Goal: Task Accomplishment & Management: Use online tool/utility

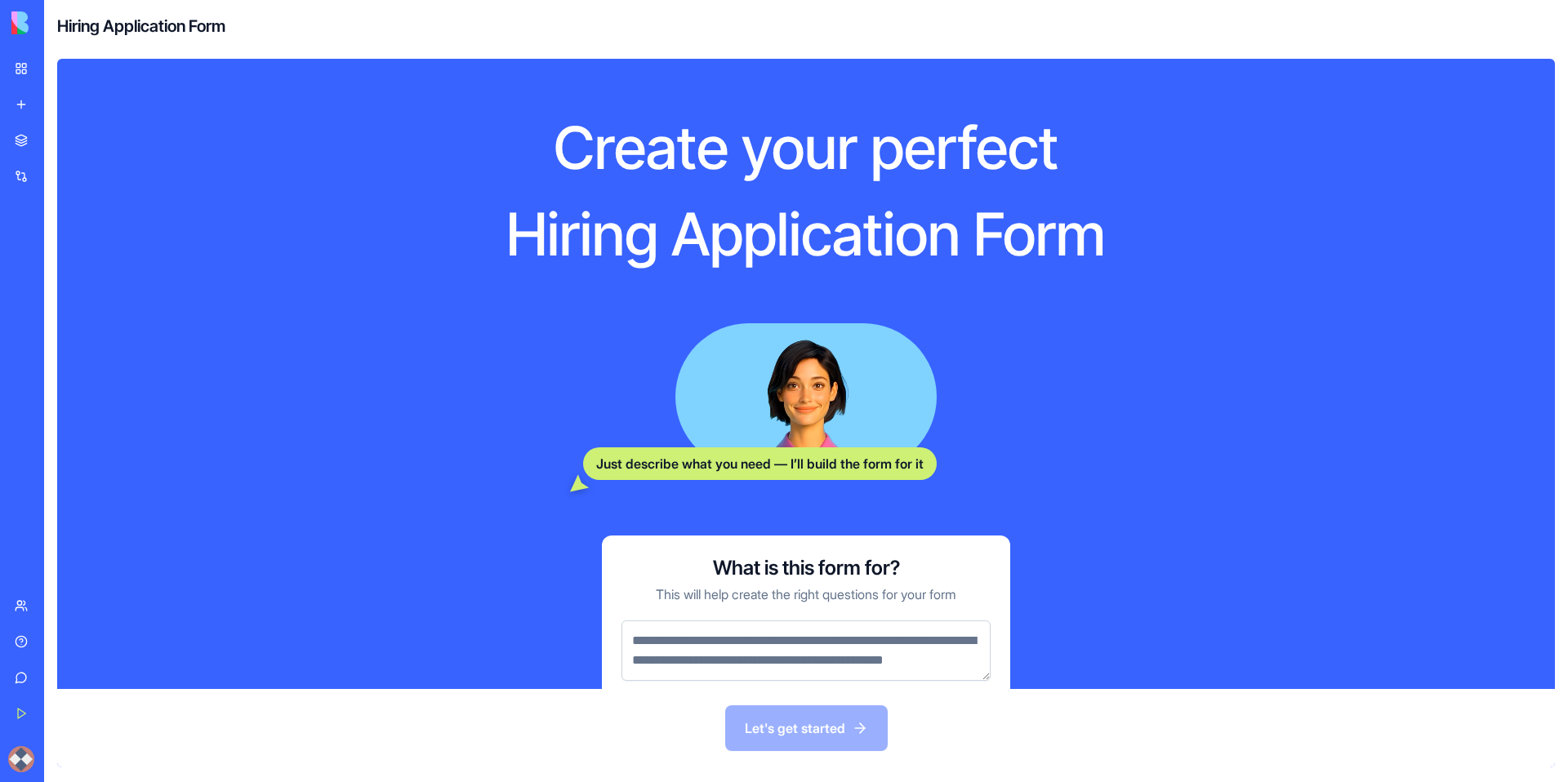
scroll to position [83, 0]
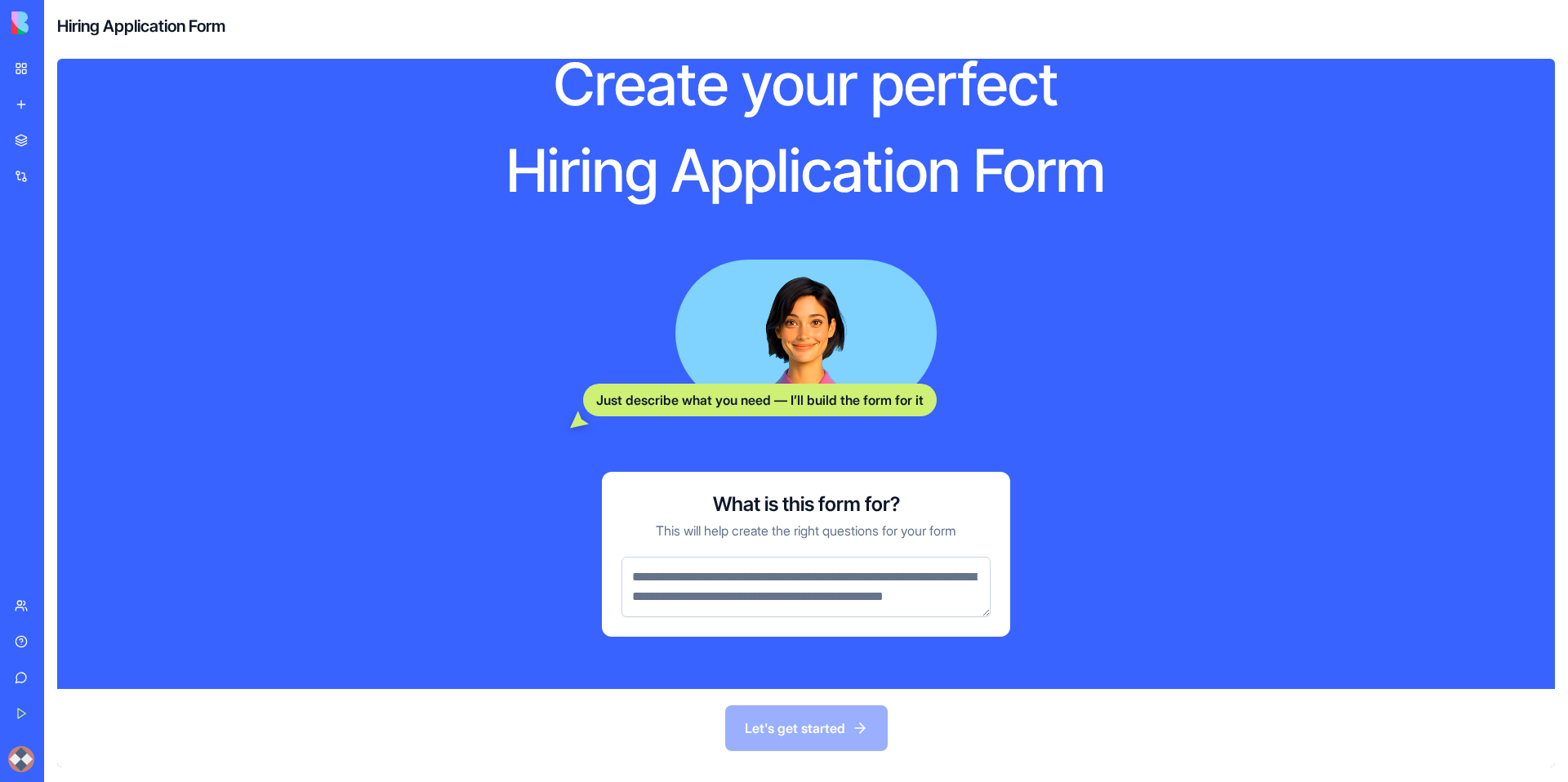
click at [852, 558] on textarea at bounding box center [806, 587] width 369 height 61
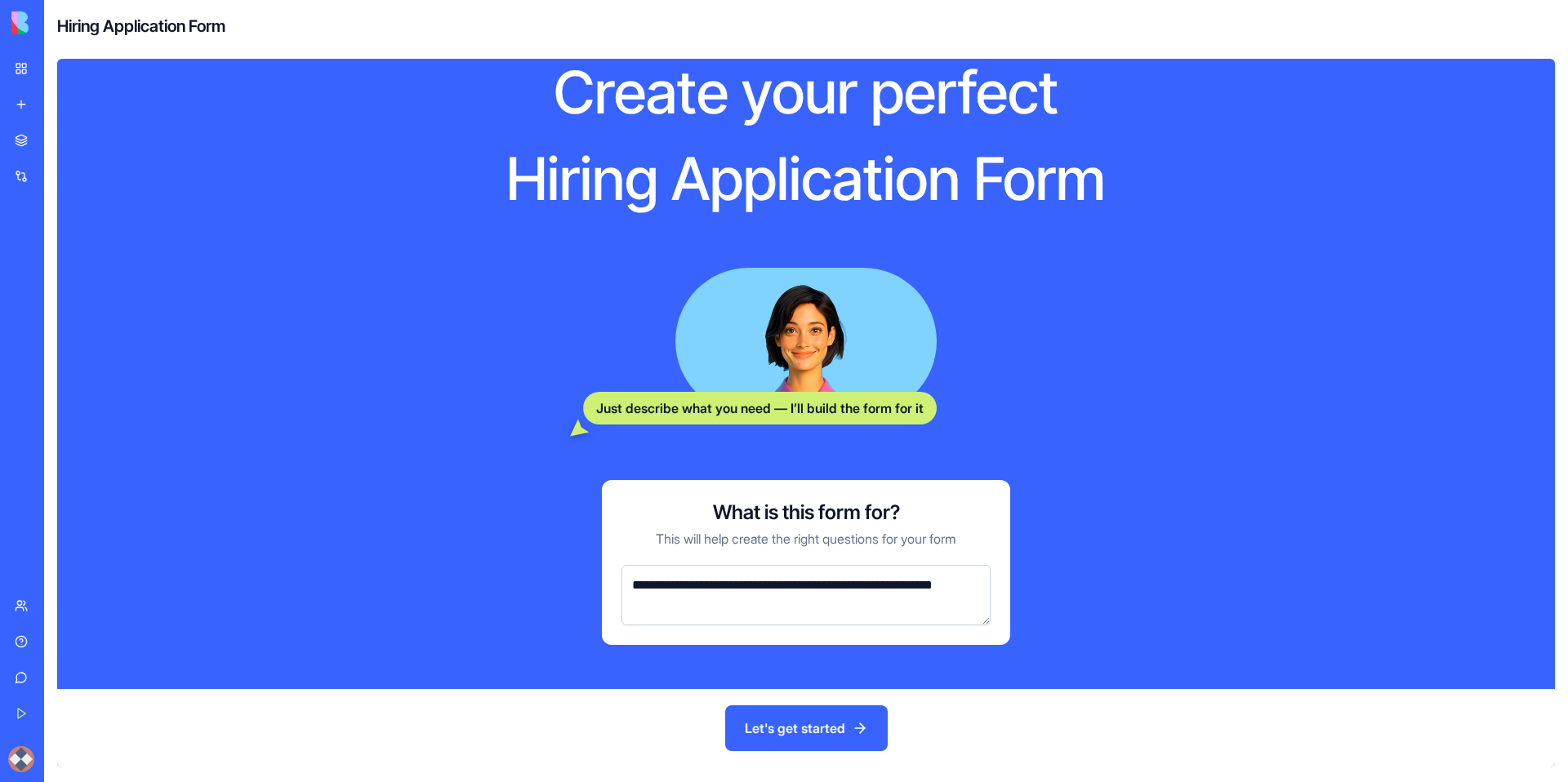
scroll to position [63, 0]
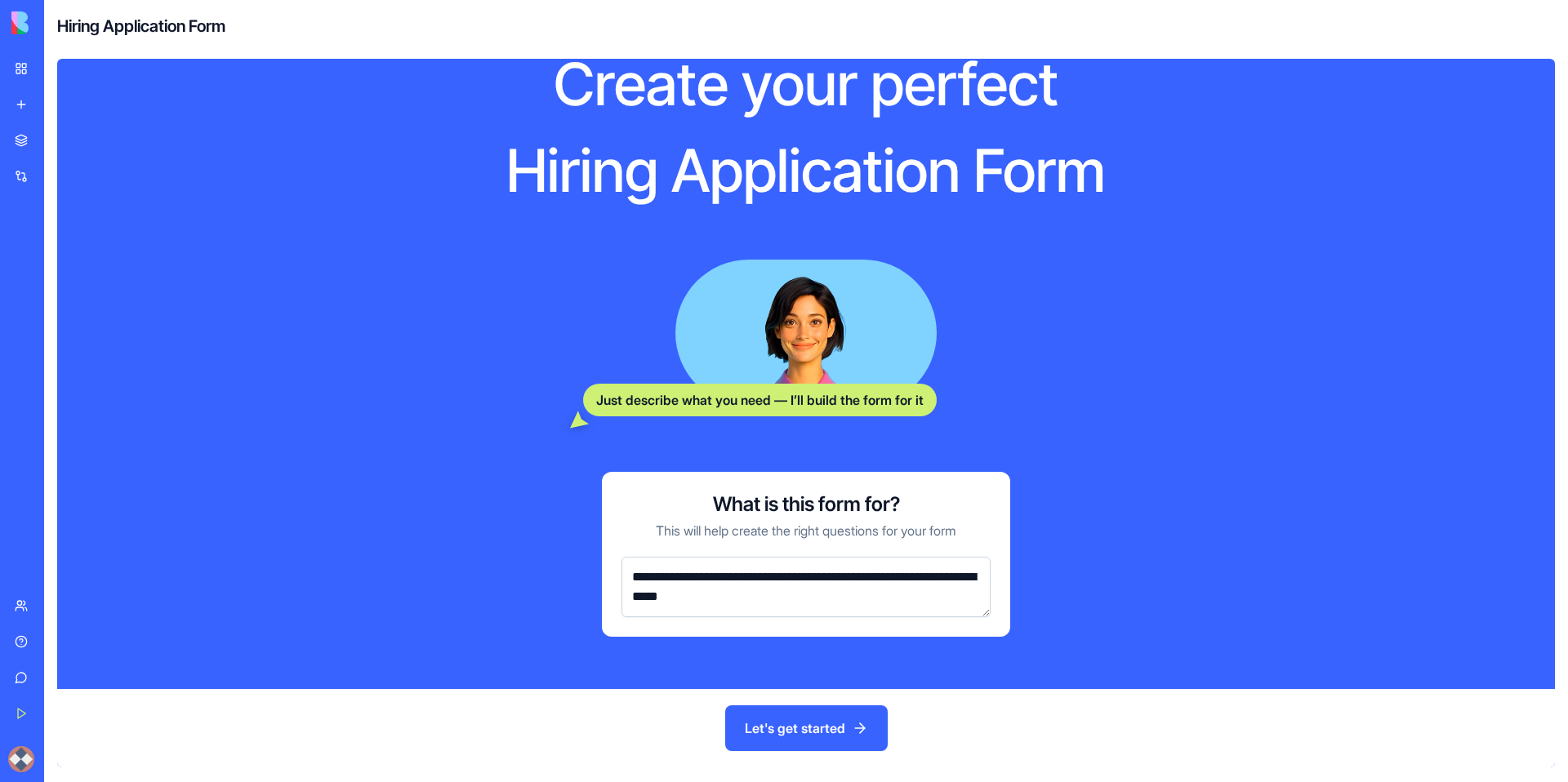
type textarea "**********"
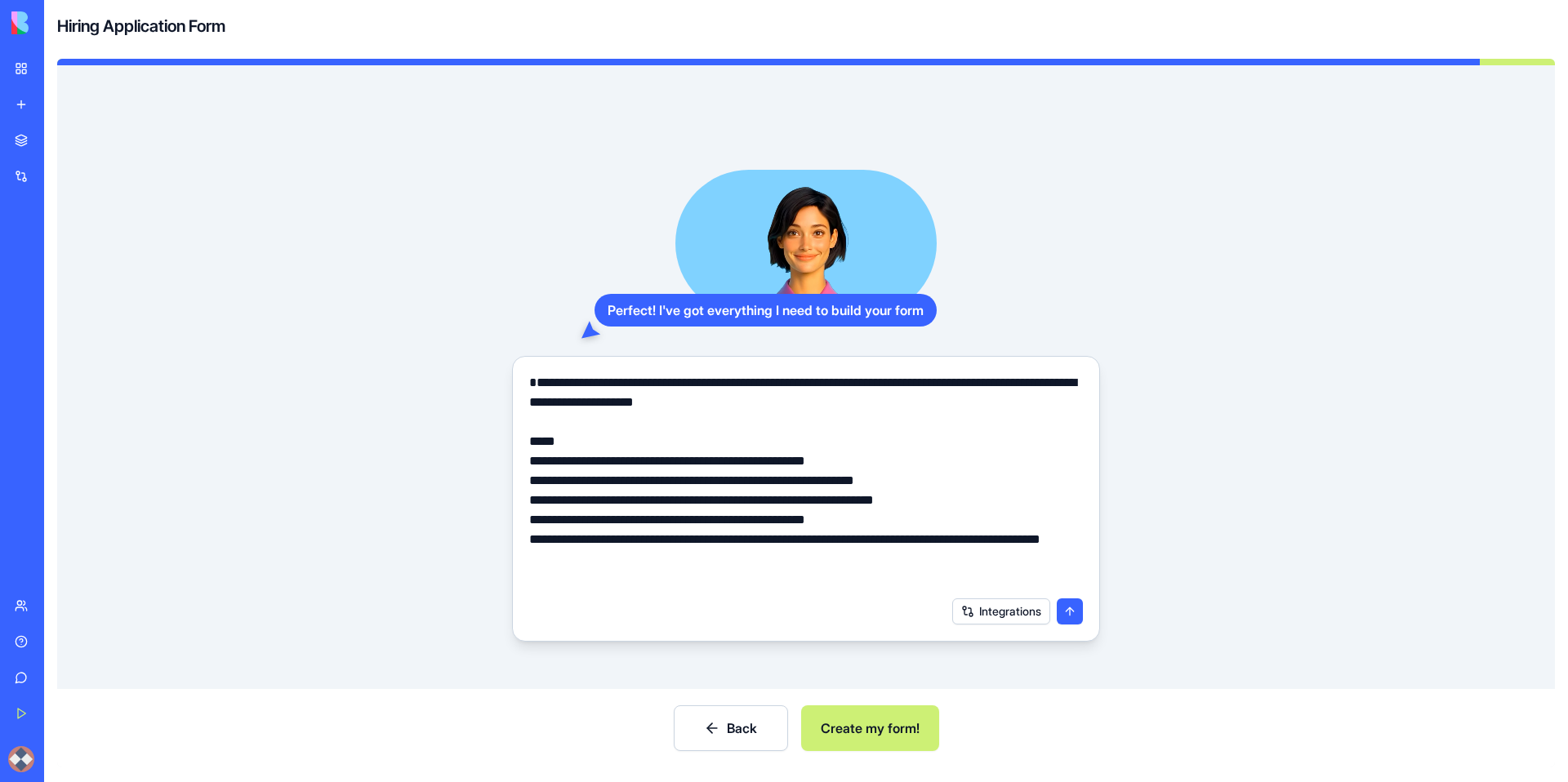
type textarea "**********"
click at [869, 728] on button "Create my form!" at bounding box center [870, 728] width 138 height 46
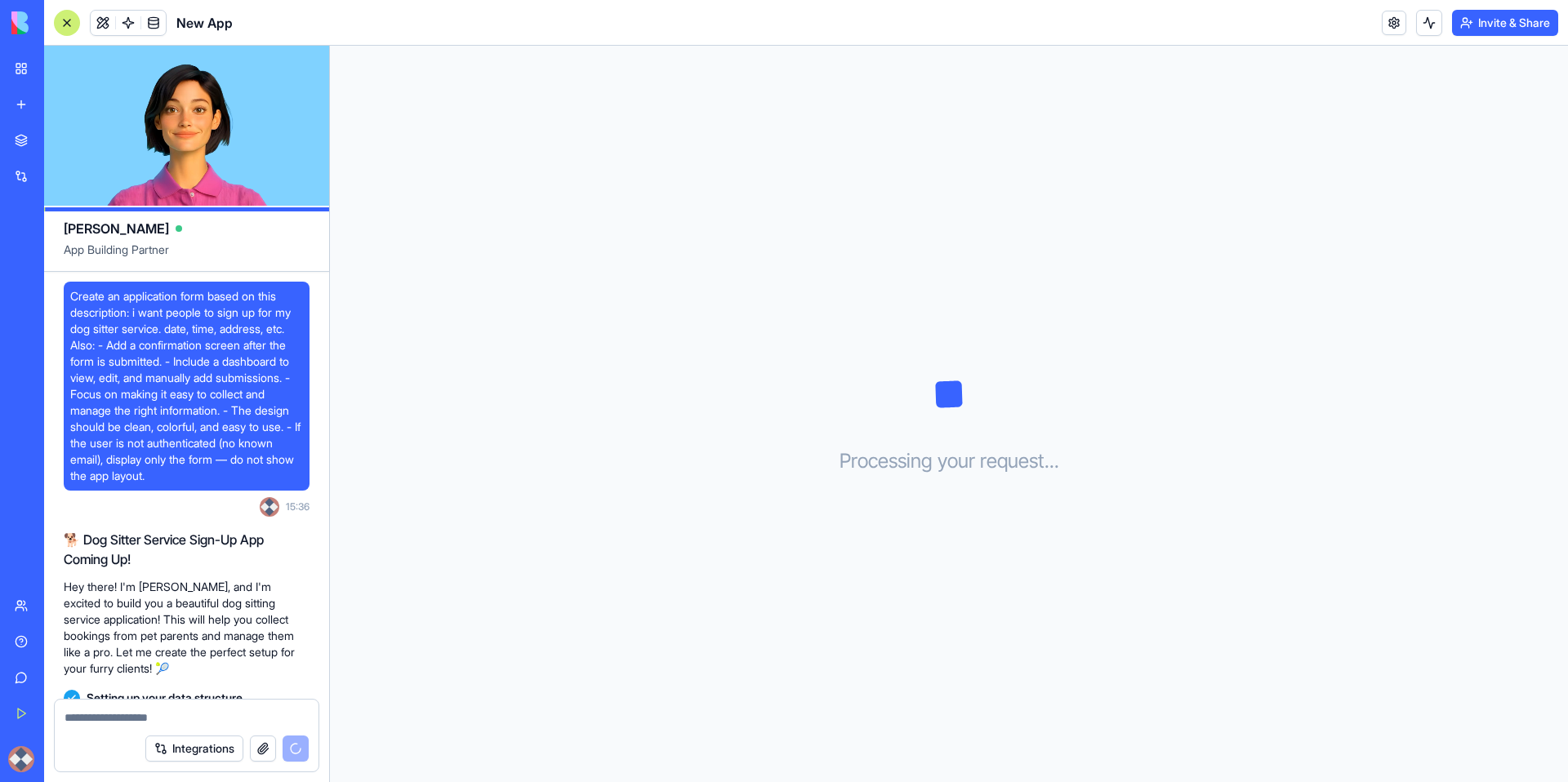
scroll to position [66, 0]
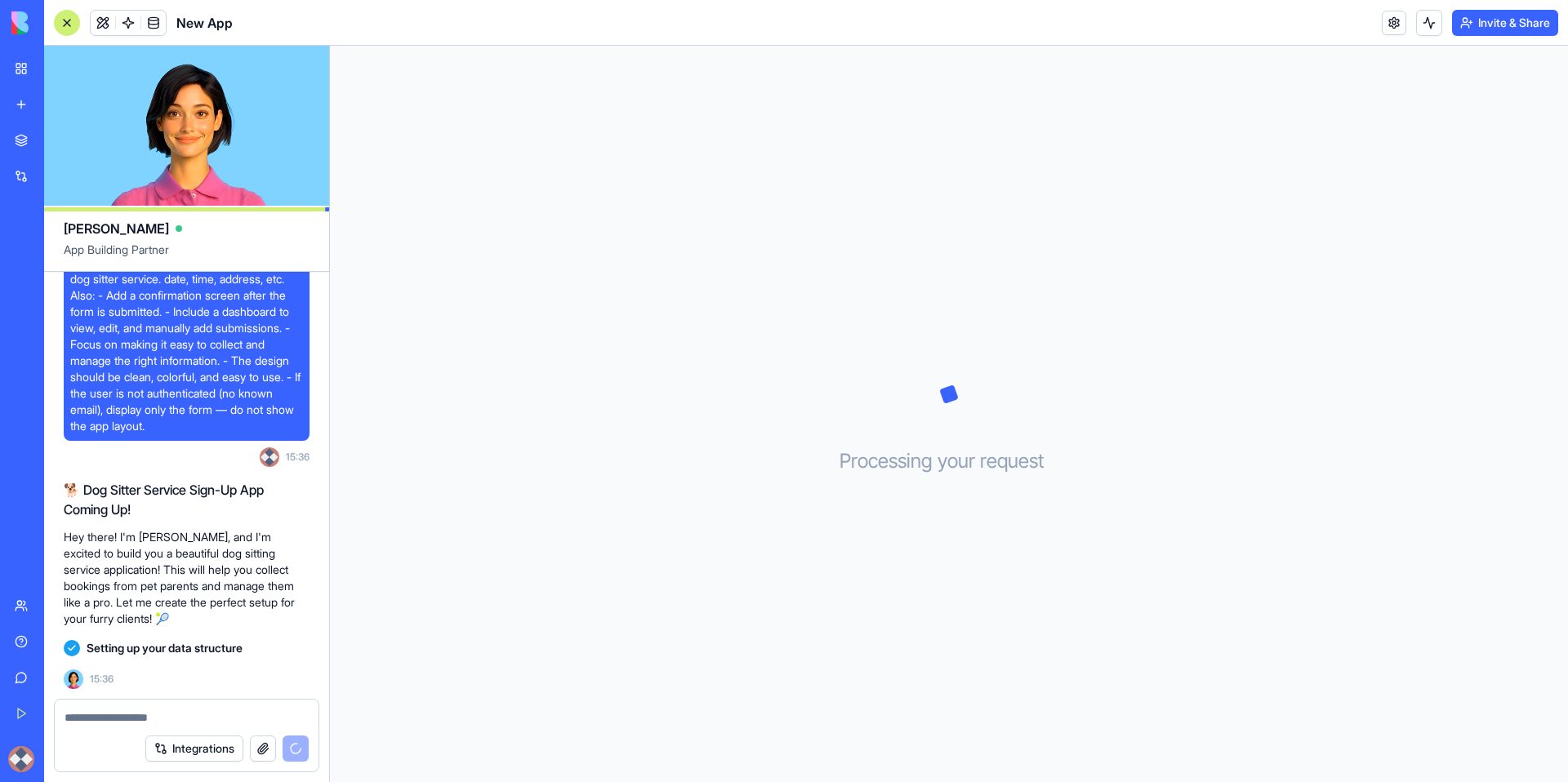
click at [202, 751] on button "Integrations" at bounding box center [194, 749] width 98 height 26
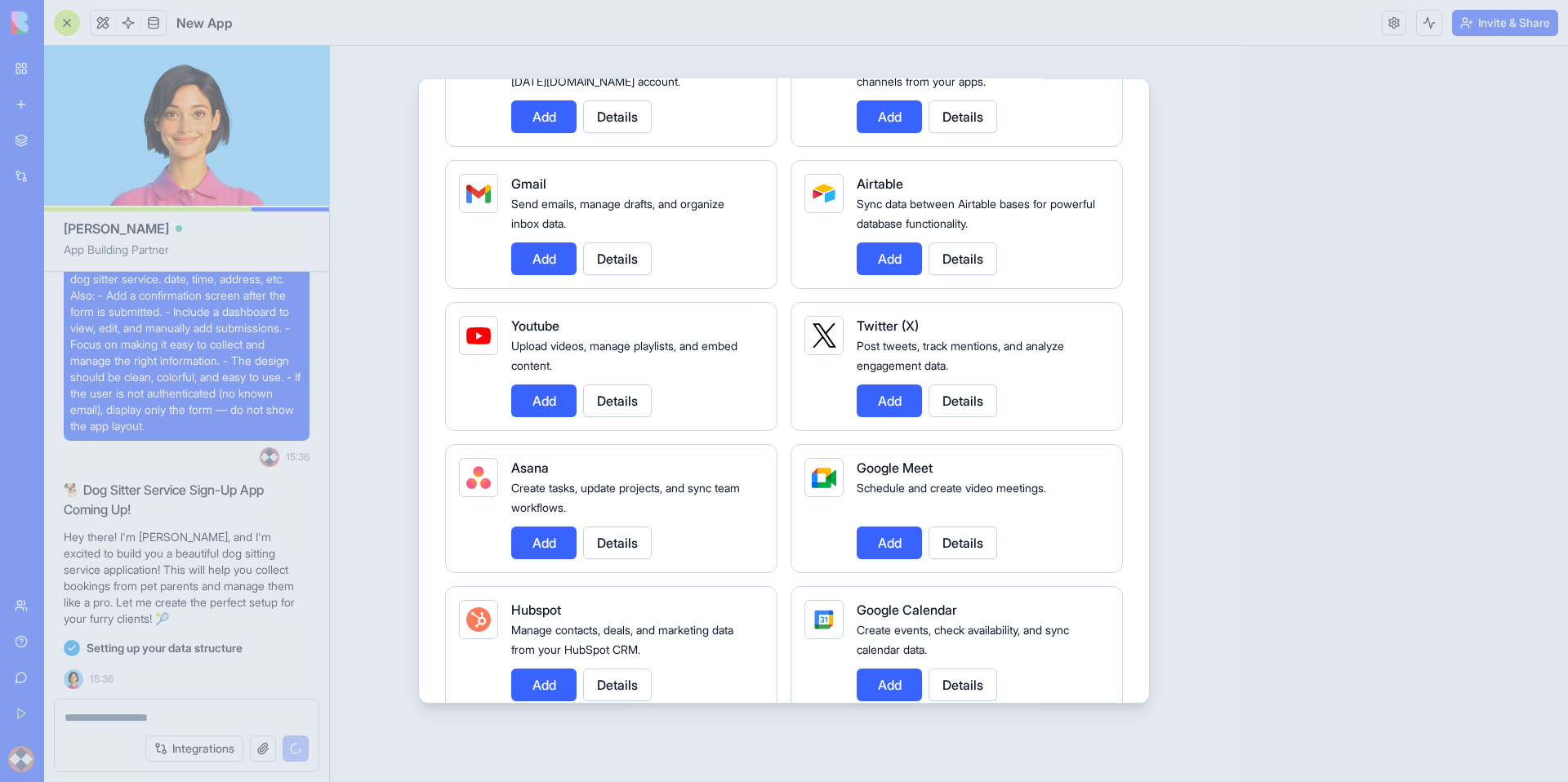
scroll to position [0, 0]
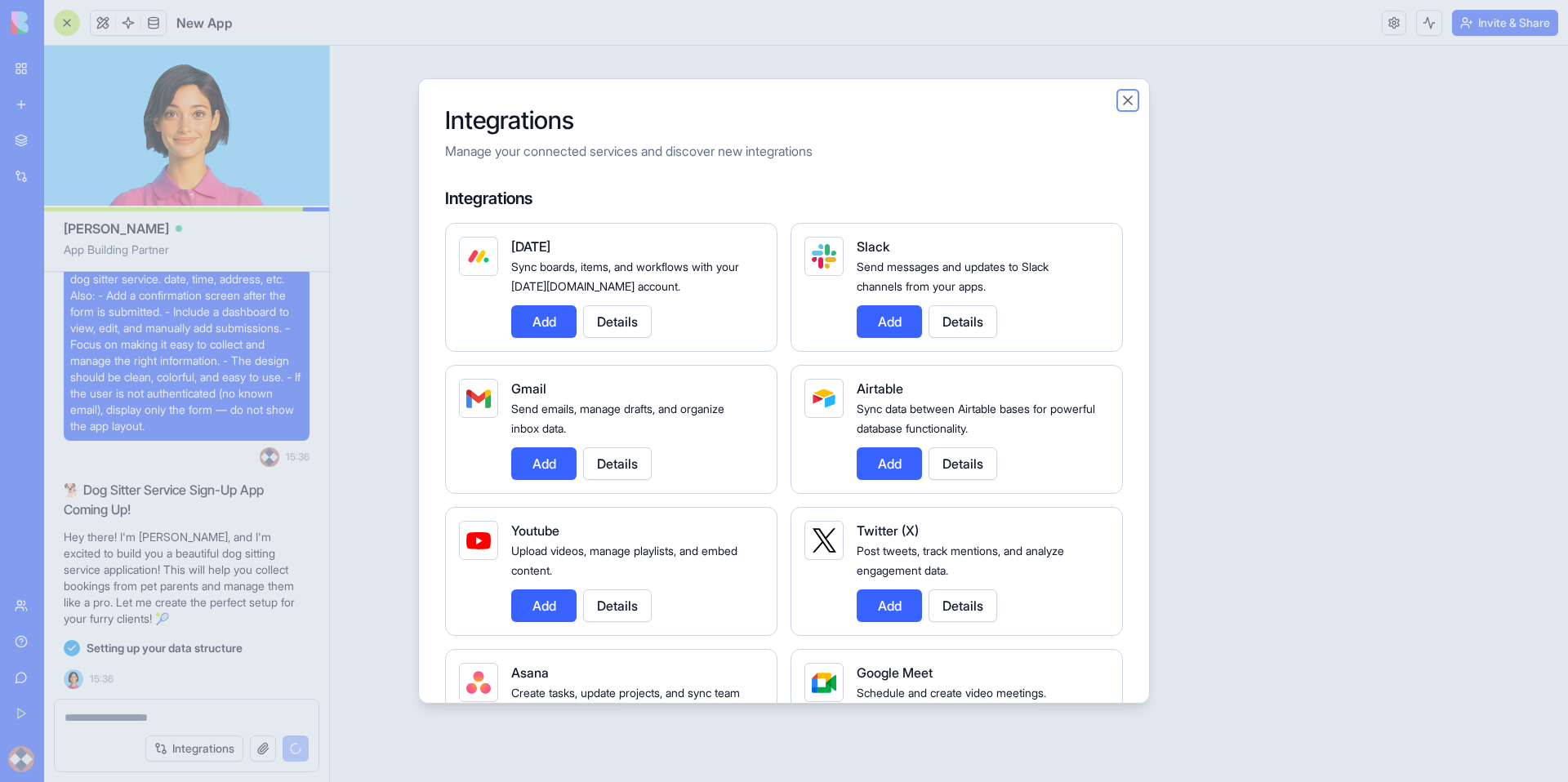
click at [1127, 100] on button "Close" at bounding box center [1128, 101] width 17 height 17
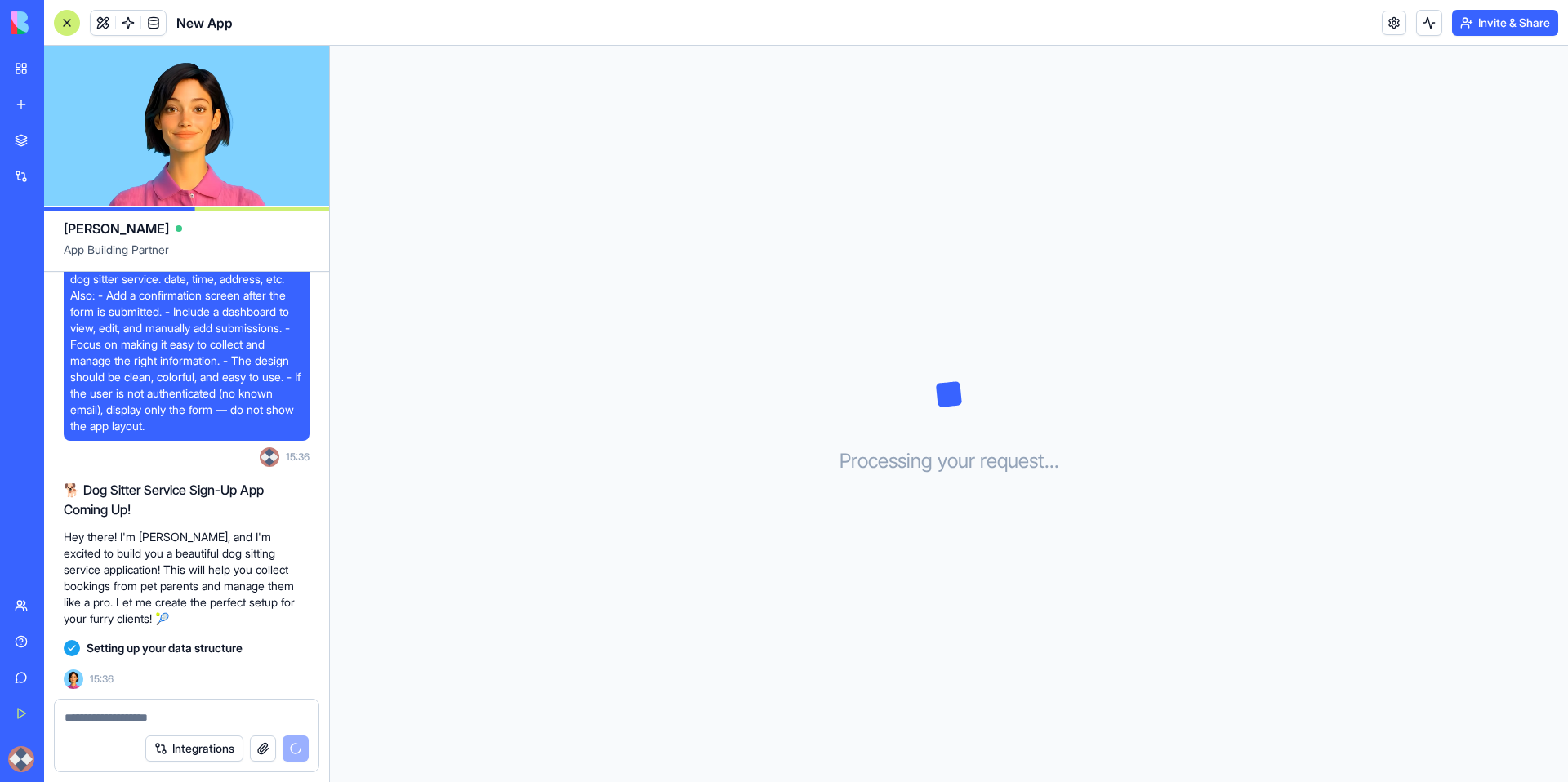
scroll to position [96, 0]
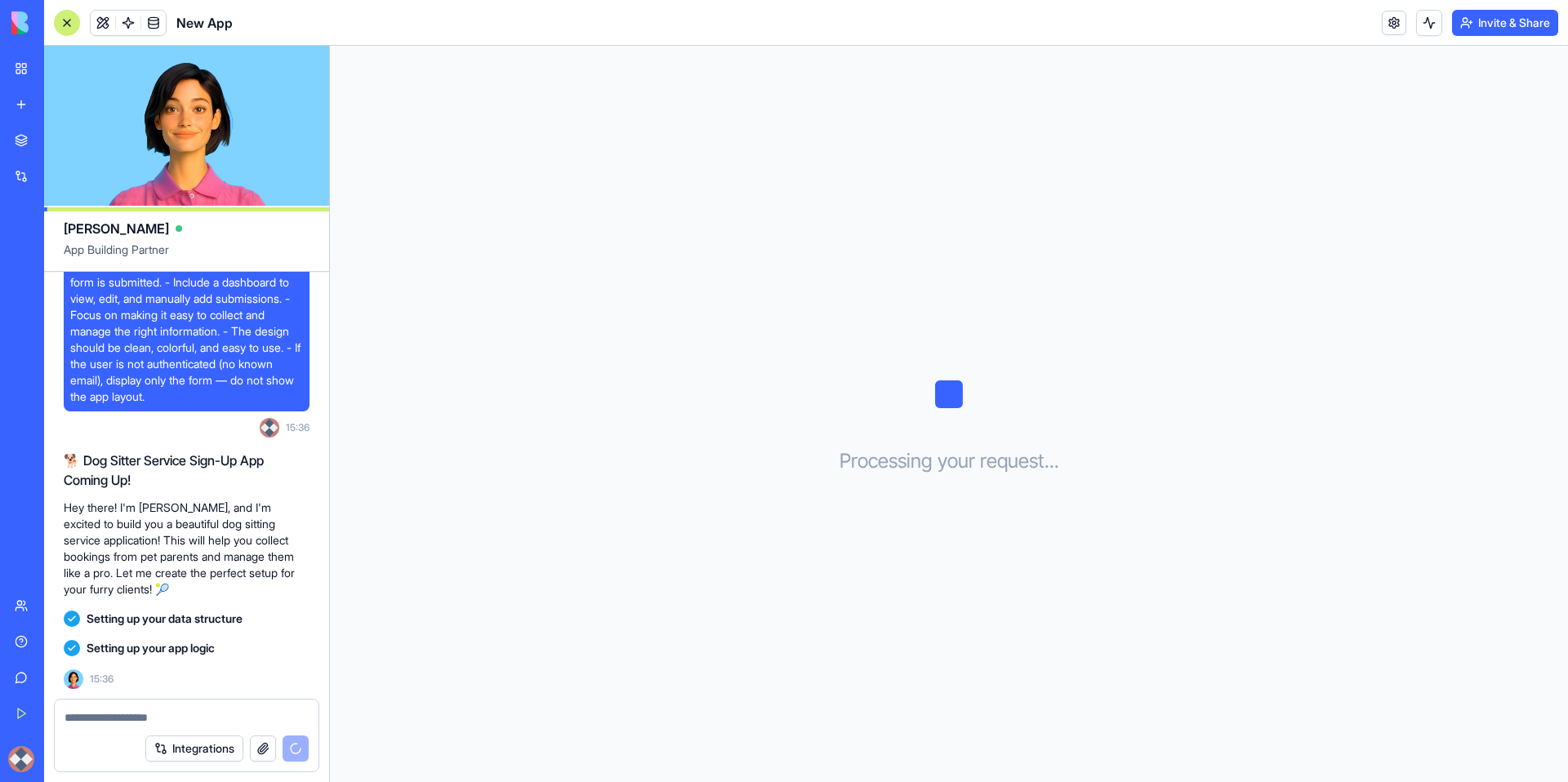
click at [22, 291] on div "AI Logo Generator" at bounding box center [19, 290] width 8 height 17
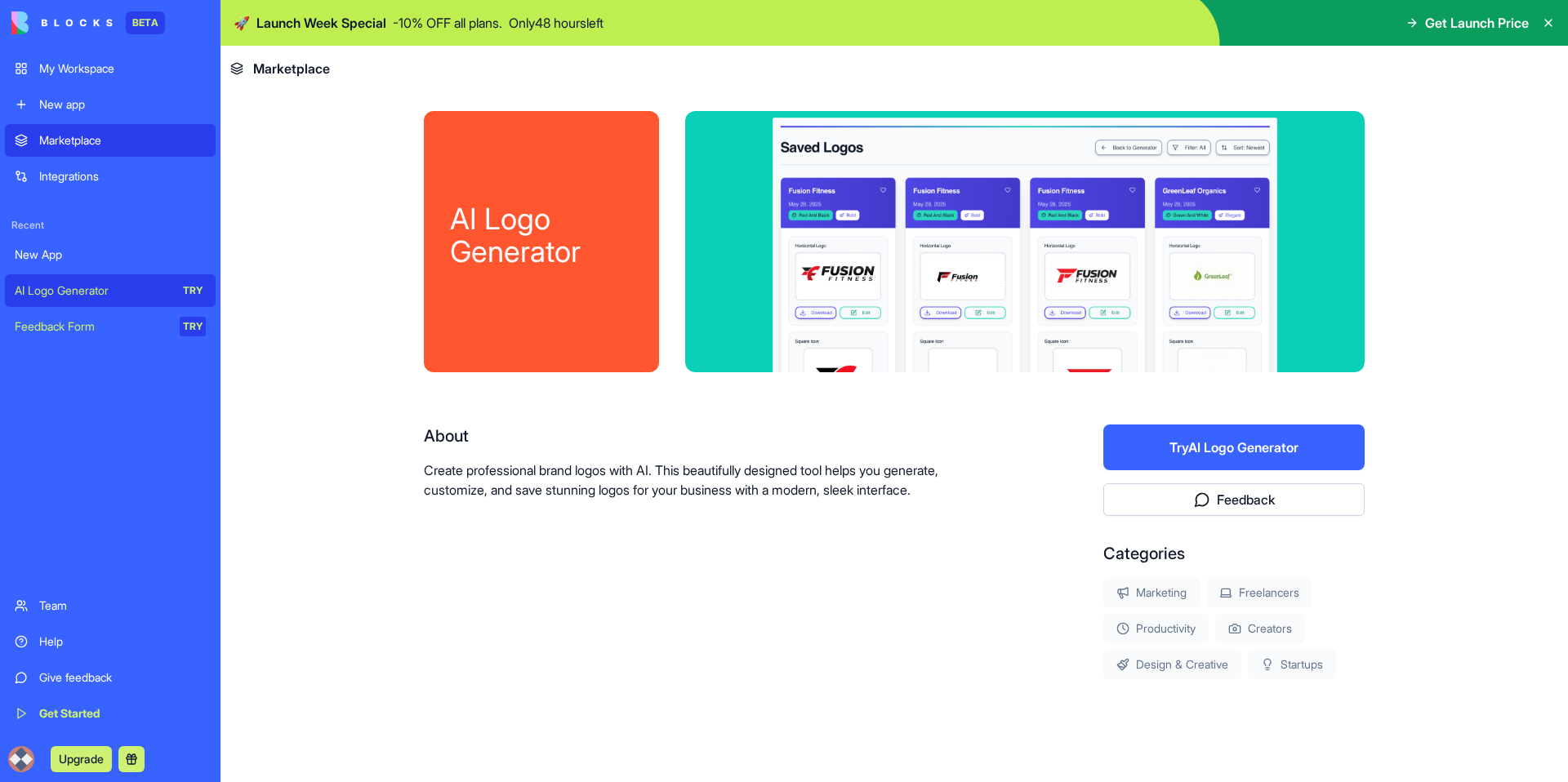
click at [87, 71] on div "My Workspace" at bounding box center [122, 68] width 167 height 17
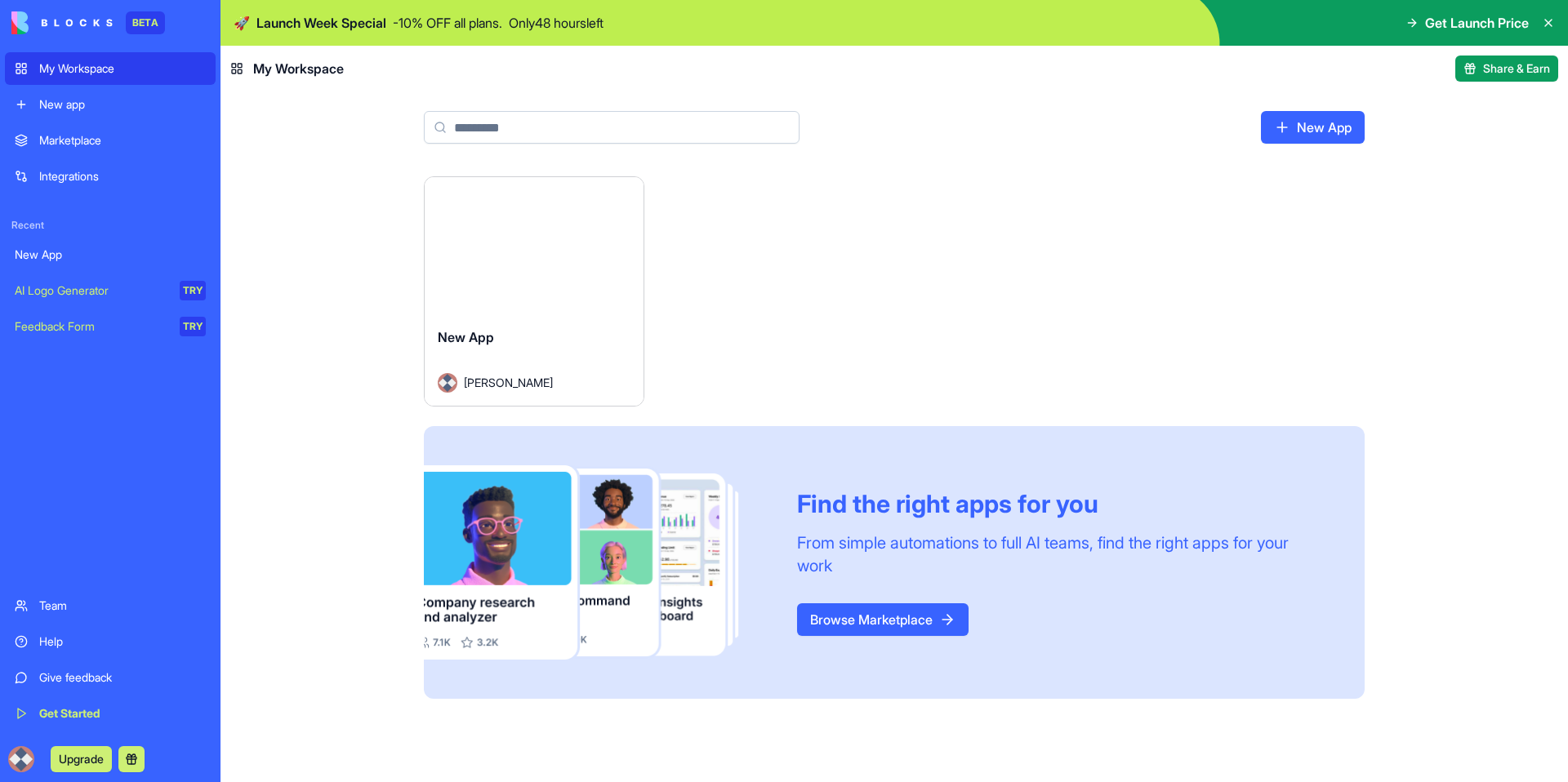
click at [569, 299] on div "Launch" at bounding box center [534, 246] width 219 height 138
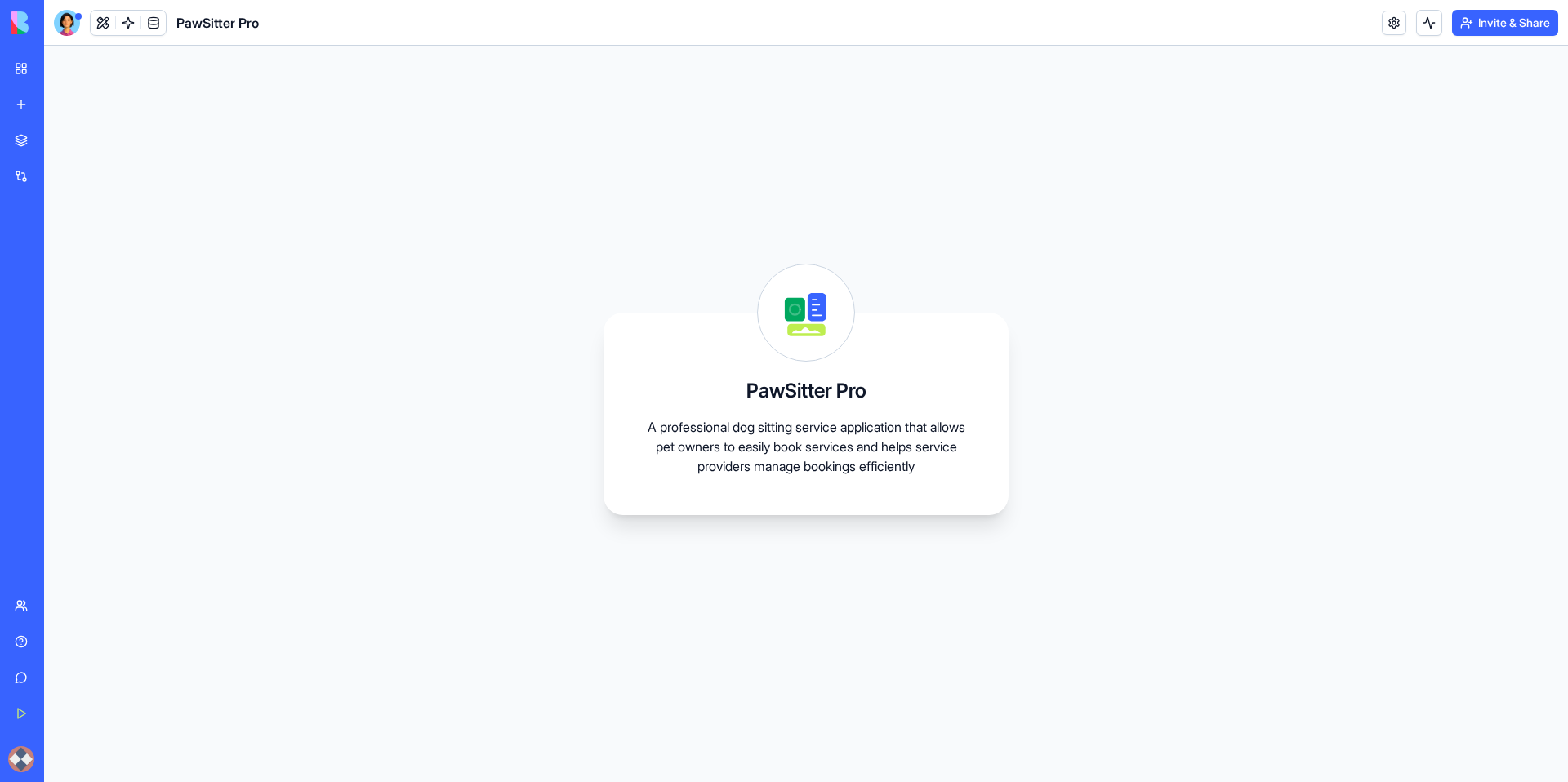
click at [61, 176] on div "Integrations" at bounding box center [50, 176] width 21 height 17
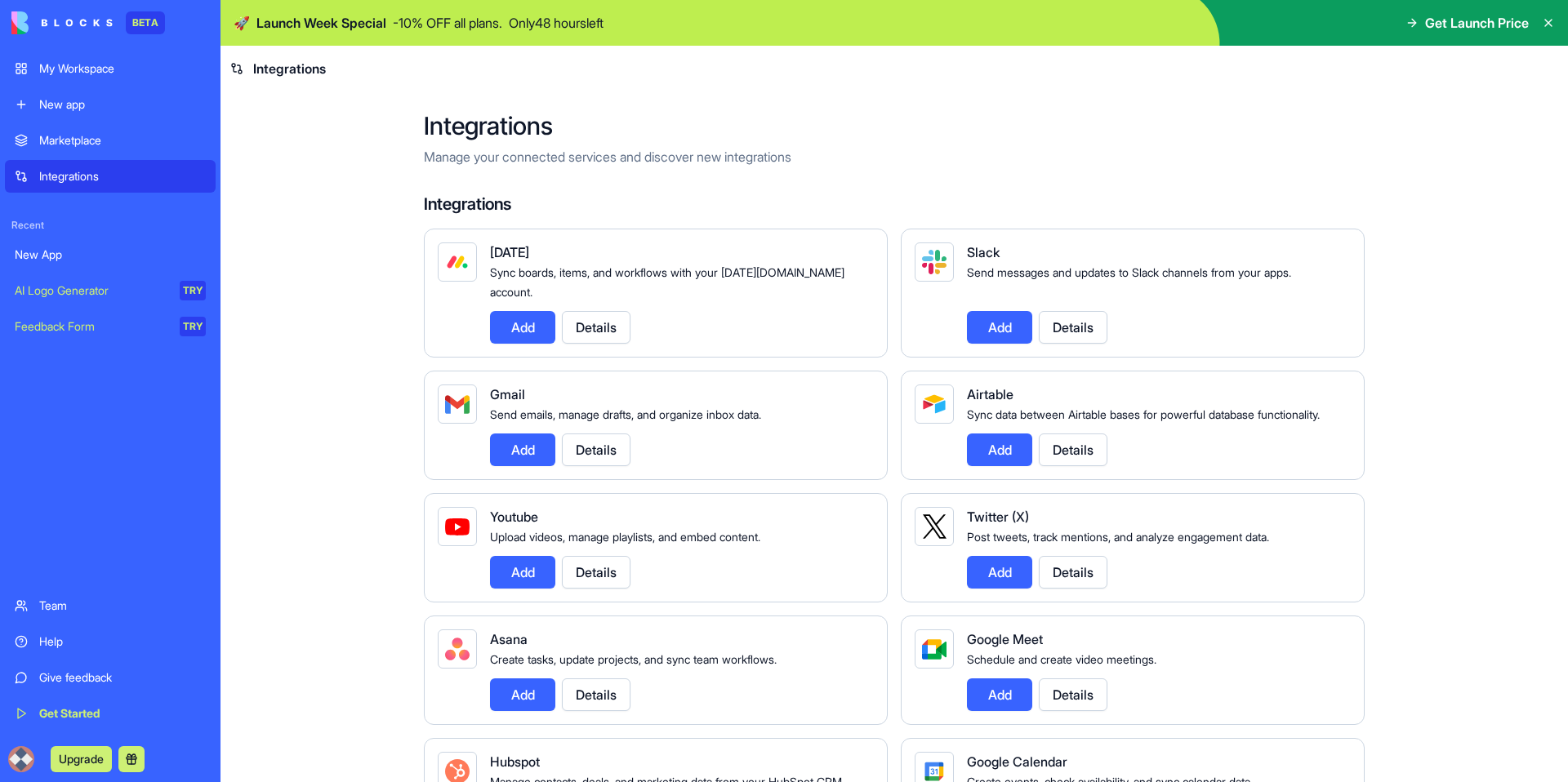
click at [77, 68] on div "My Workspace" at bounding box center [122, 68] width 167 height 17
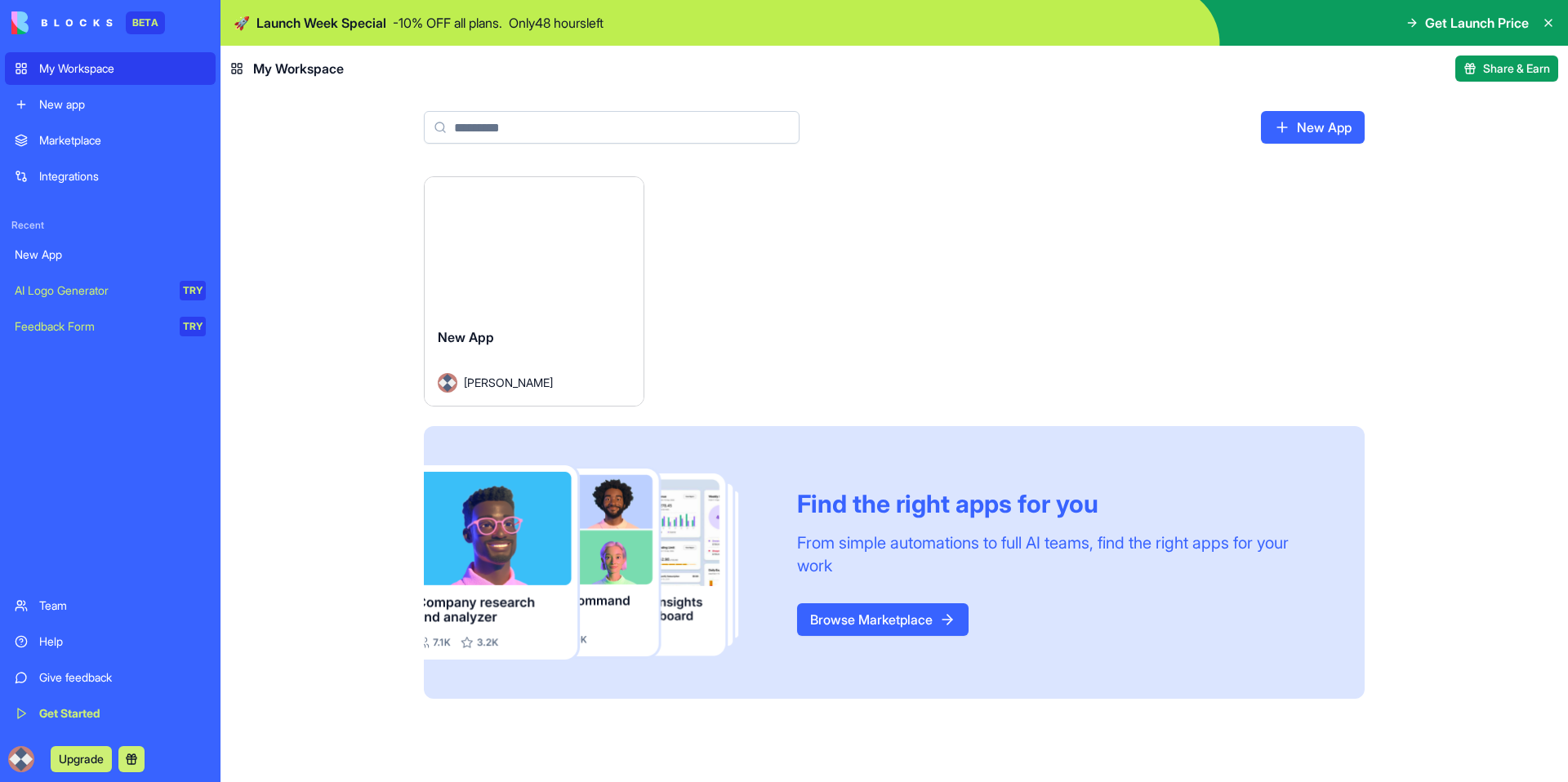
click at [572, 305] on div "Launch" at bounding box center [534, 246] width 219 height 138
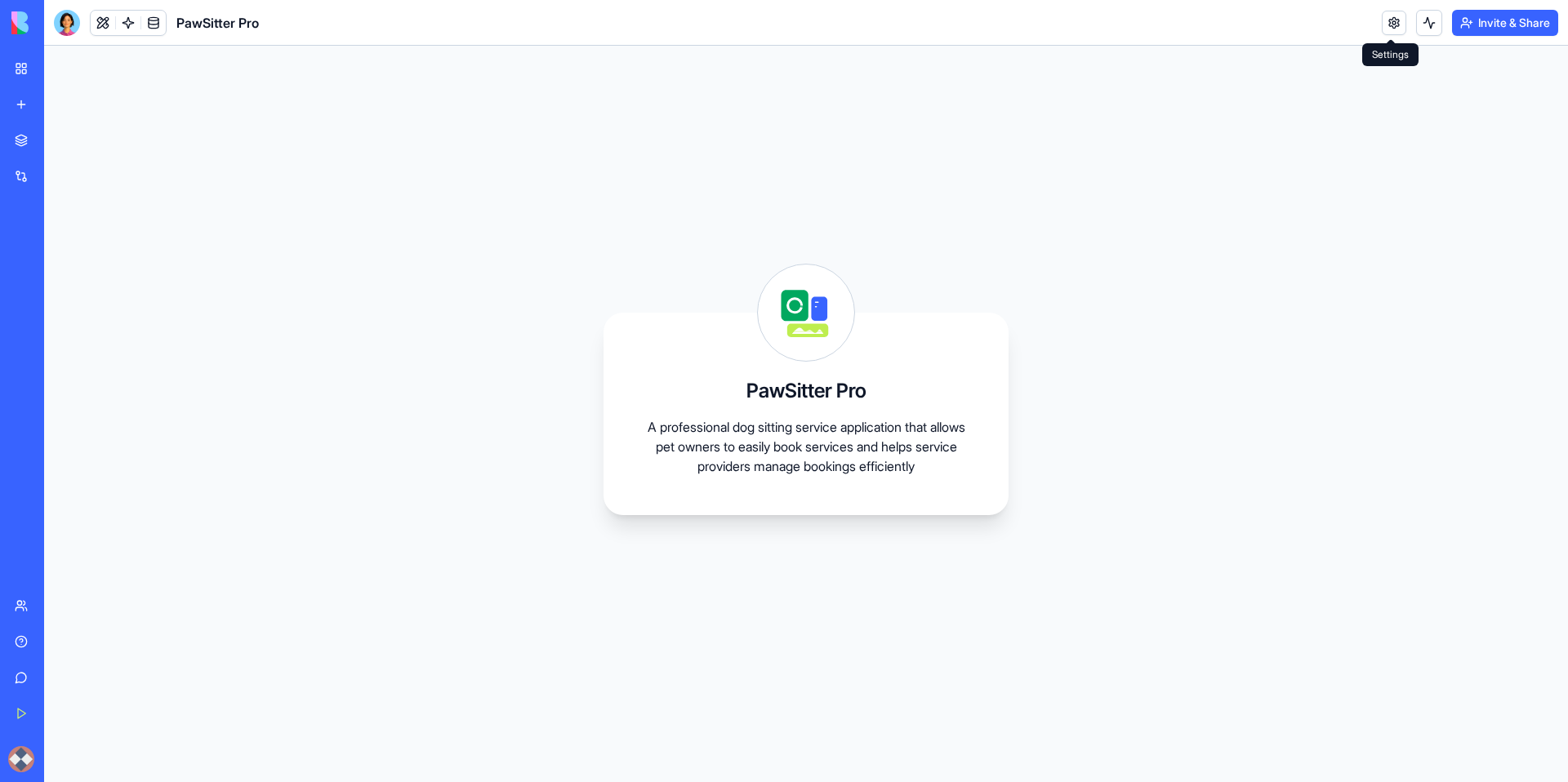
click at [1388, 24] on link at bounding box center [1393, 22] width 24 height 24
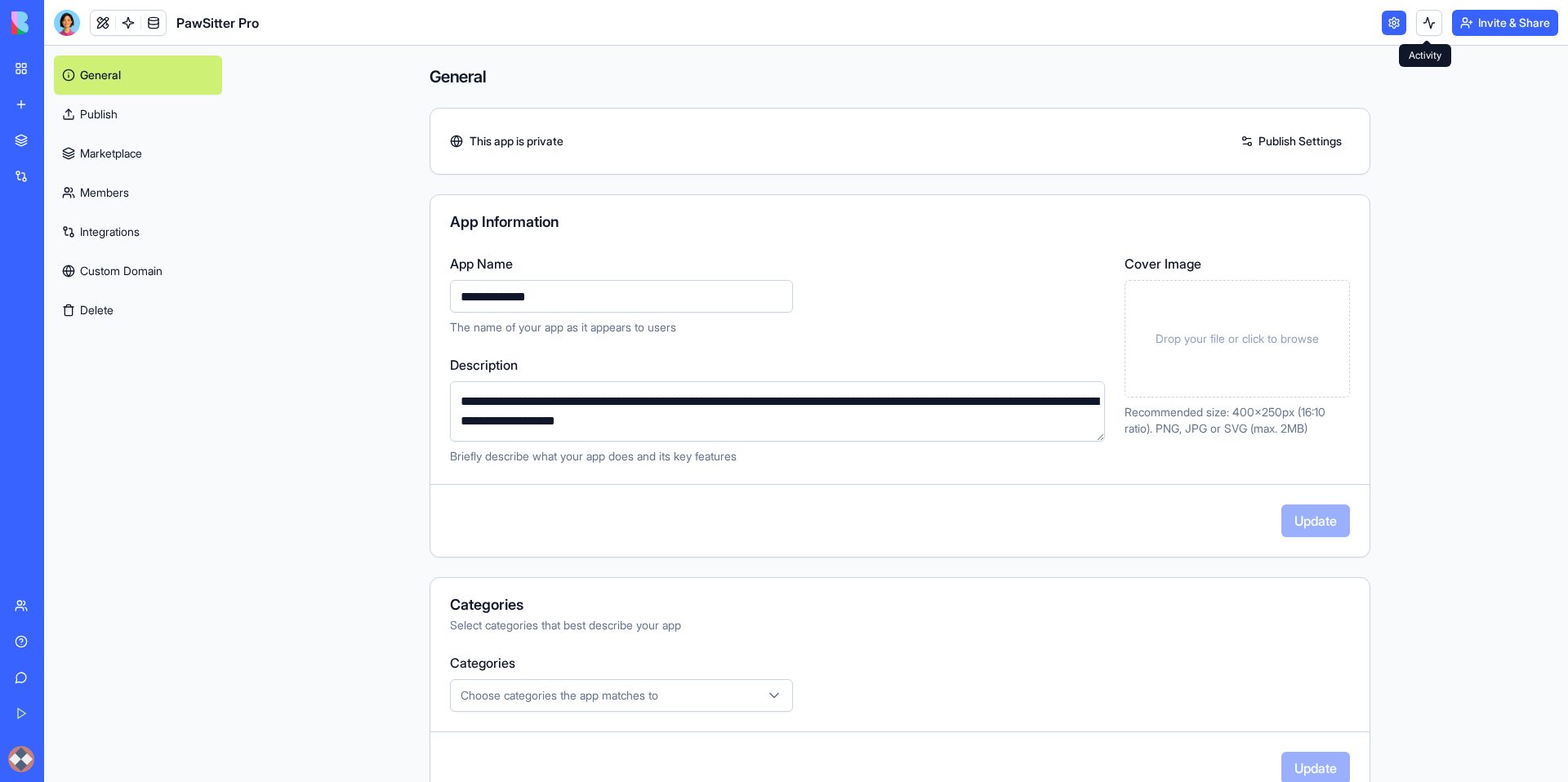
click at [1421, 22] on button at bounding box center [1428, 22] width 26 height 26
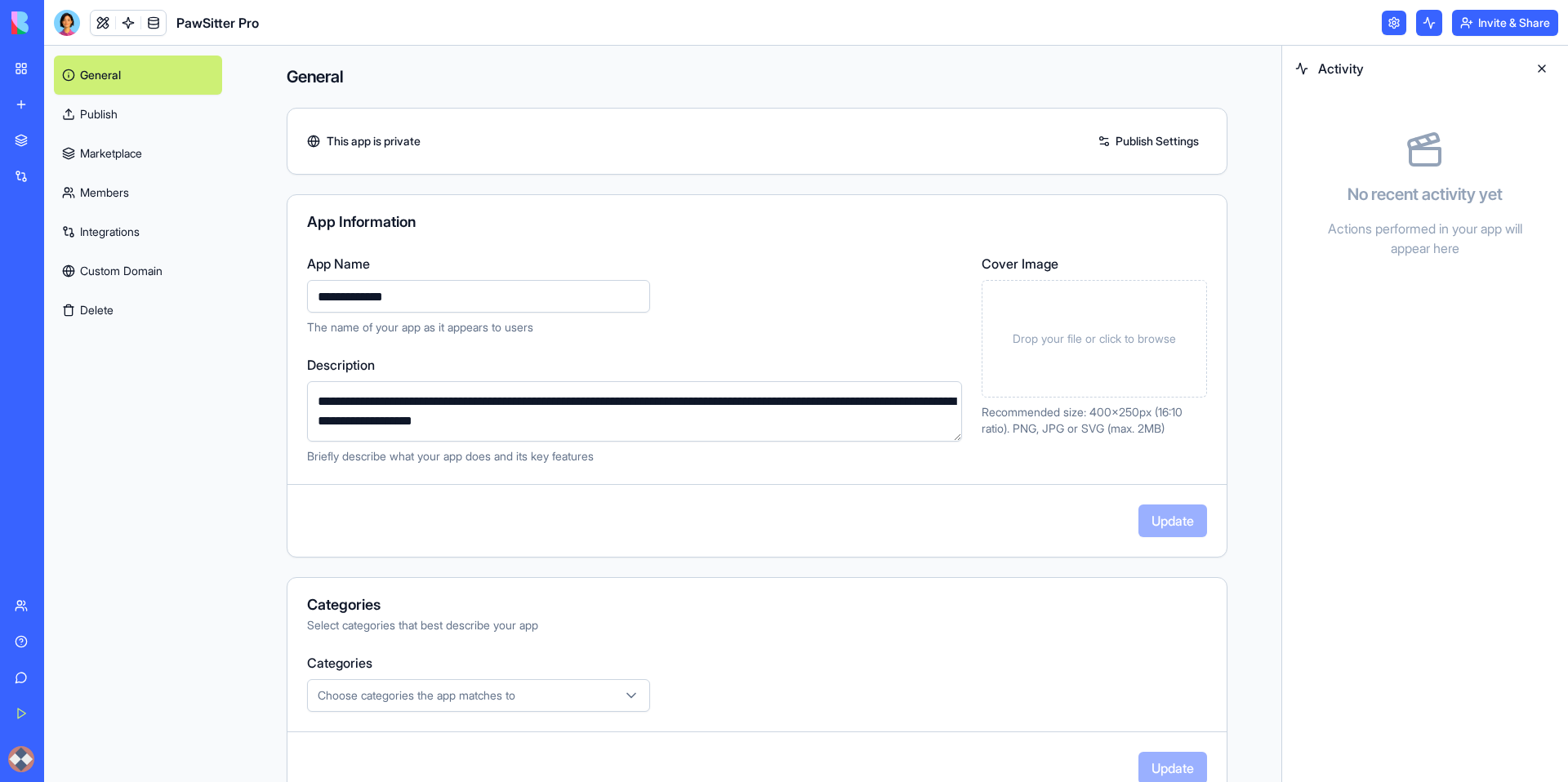
click at [1541, 67] on button at bounding box center [1542, 68] width 26 height 26
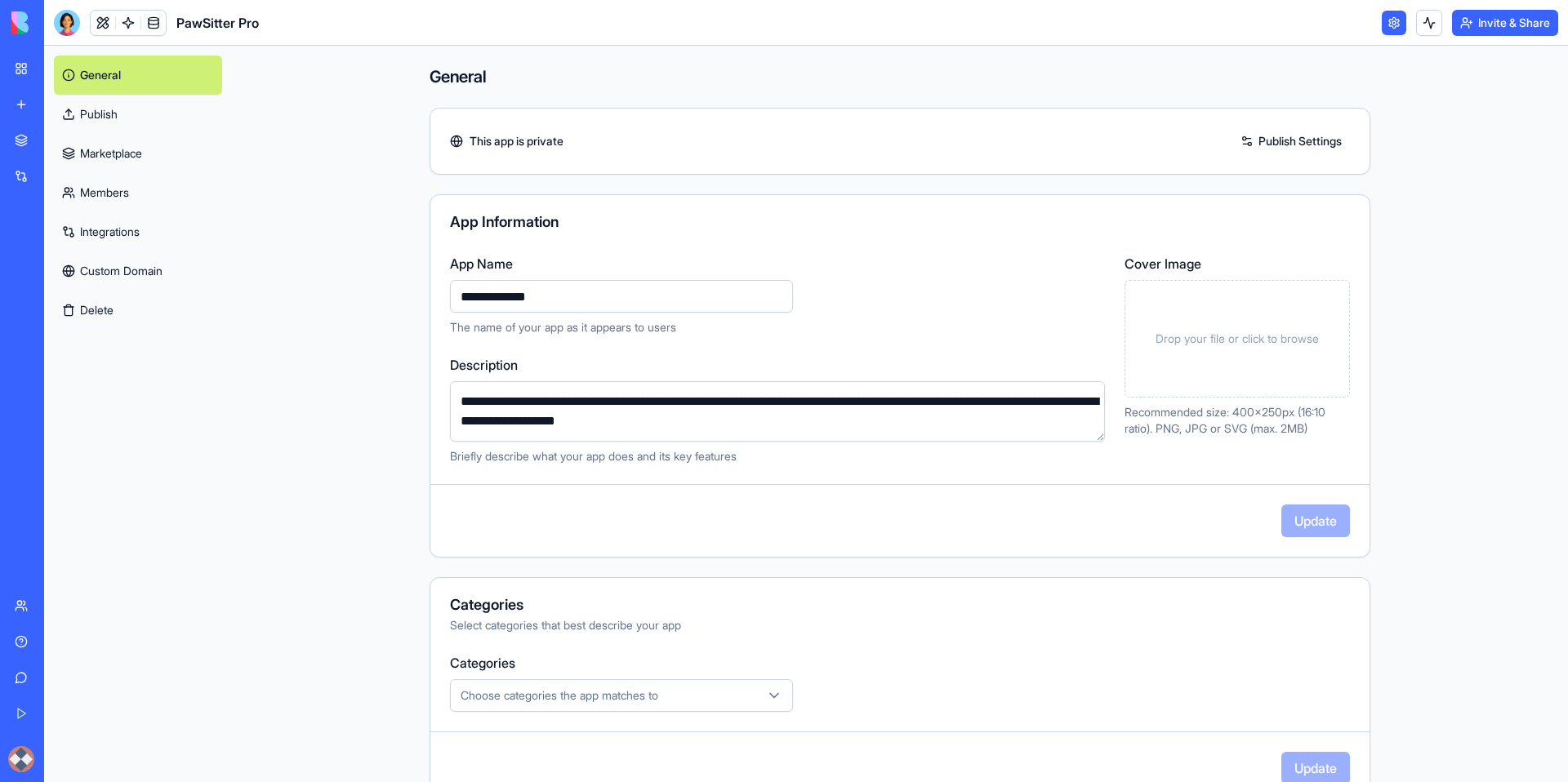
click at [1392, 27] on link at bounding box center [1393, 22] width 24 height 24
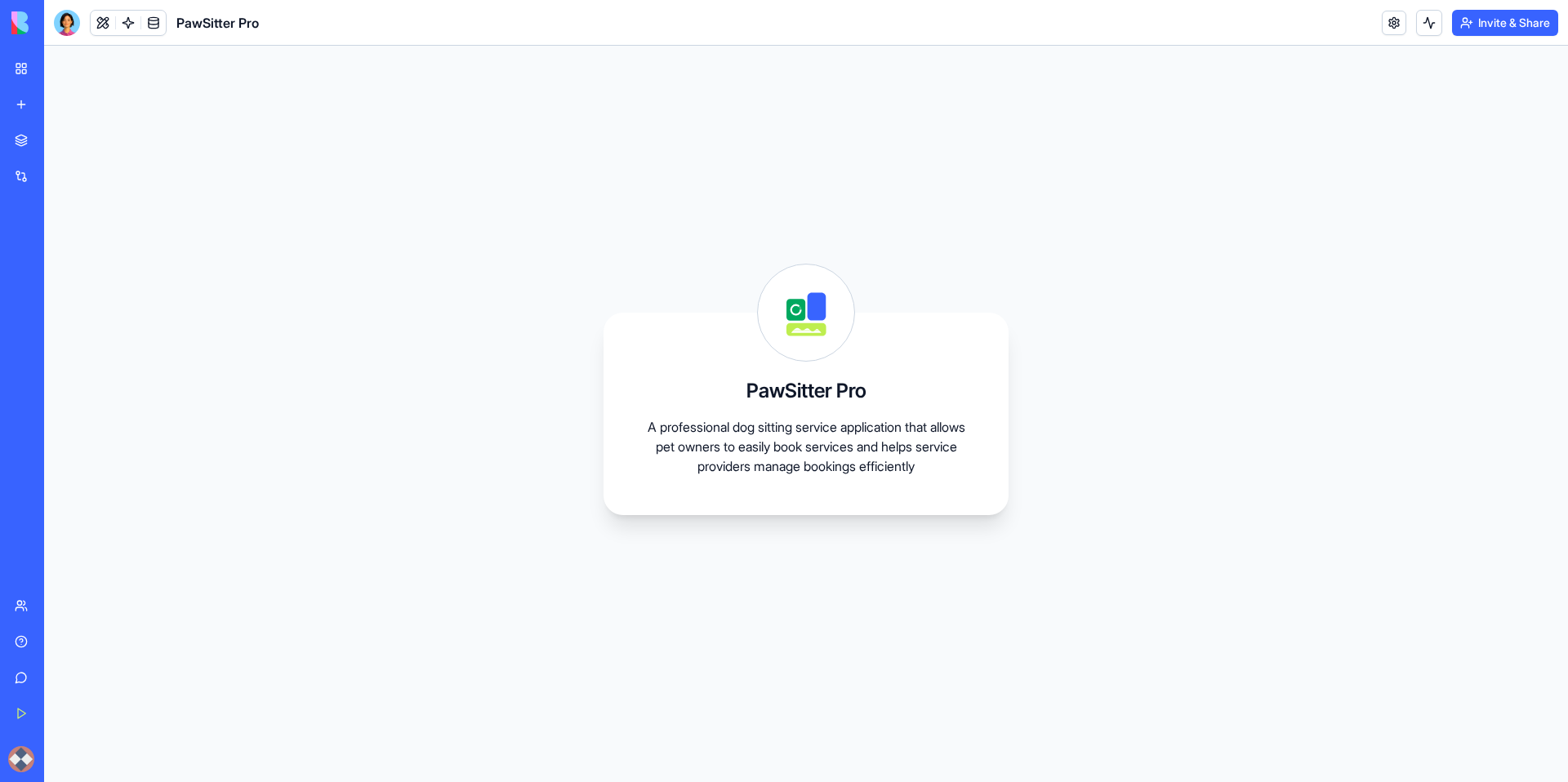
click at [776, 386] on h3 "PawSitter Pro" at bounding box center [805, 391] width 120 height 26
click at [150, 22] on link at bounding box center [153, 22] width 24 height 24
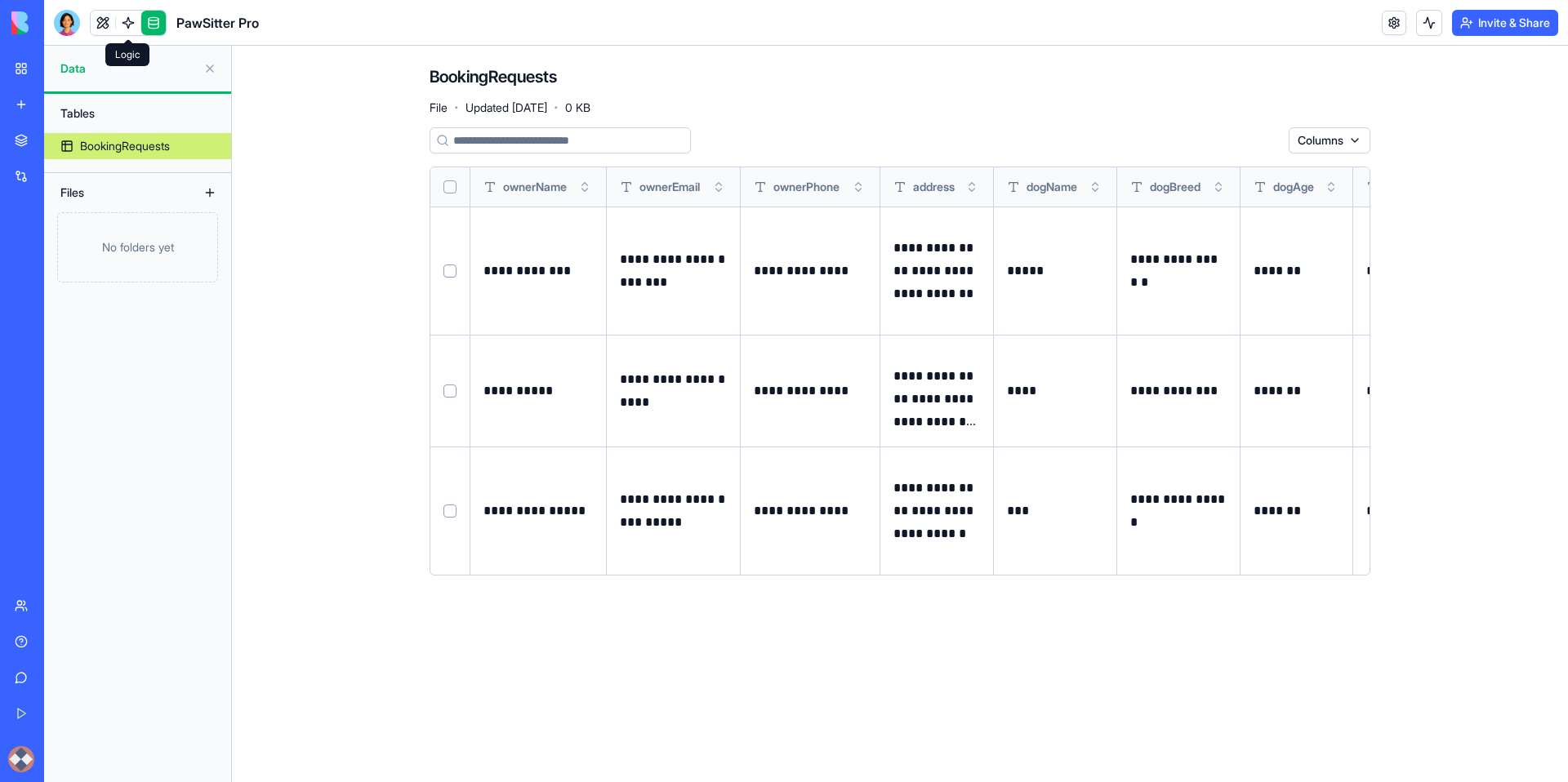
click at [129, 29] on link at bounding box center [128, 22] width 24 height 24
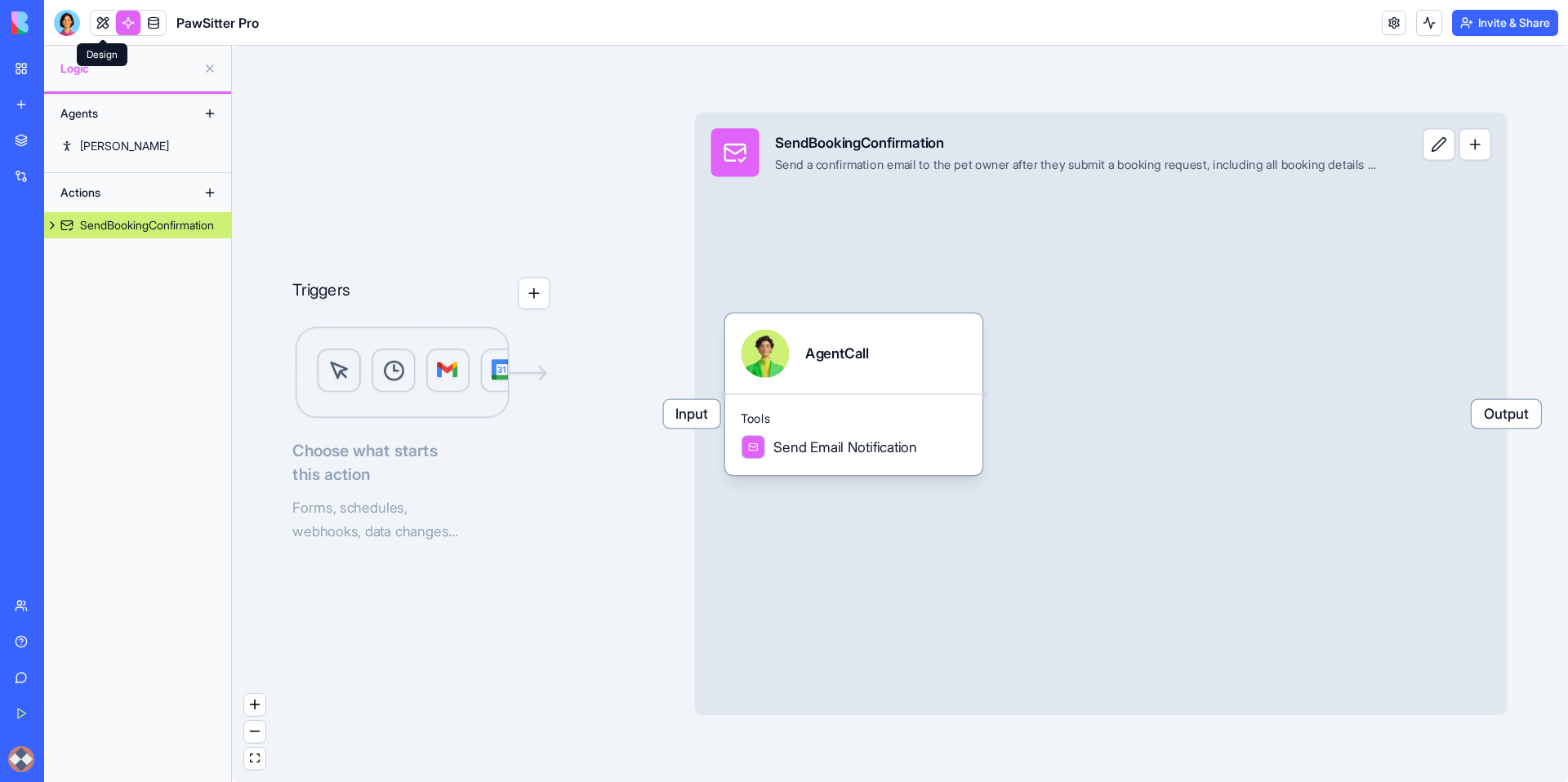
click at [108, 27] on link at bounding box center [103, 22] width 24 height 24
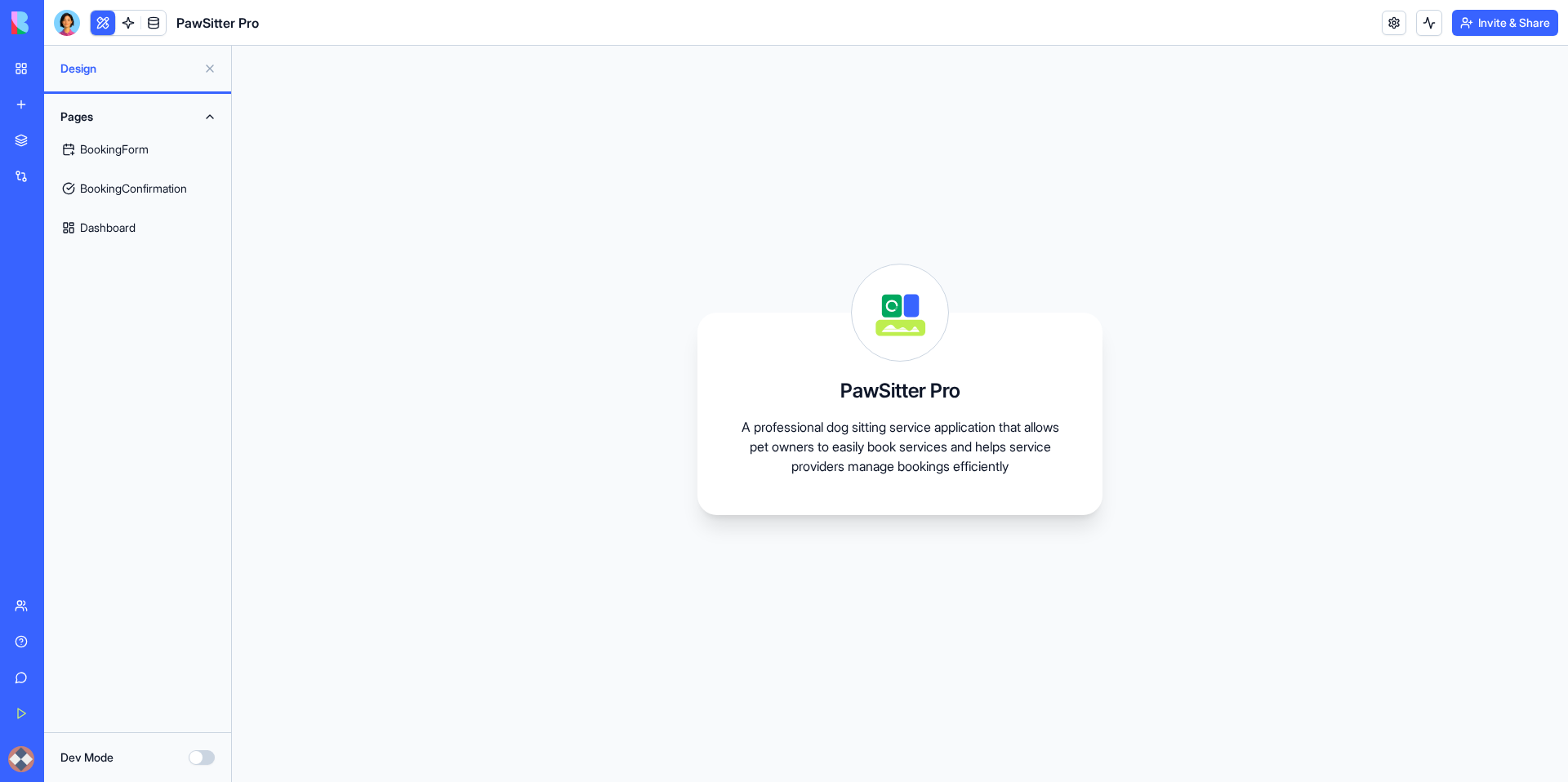
click at [138, 152] on link "BookingForm" at bounding box center [137, 149] width 167 height 39
click at [143, 188] on link "BookingConfirmation" at bounding box center [137, 188] width 167 height 39
click at [118, 220] on link "Dashboard" at bounding box center [137, 227] width 167 height 39
click at [122, 138] on link "BookingForm" at bounding box center [137, 149] width 167 height 39
click at [821, 352] on div "PawSitter Pro A professional dog sitting service application that allows pet ow…" at bounding box center [899, 413] width 405 height 202
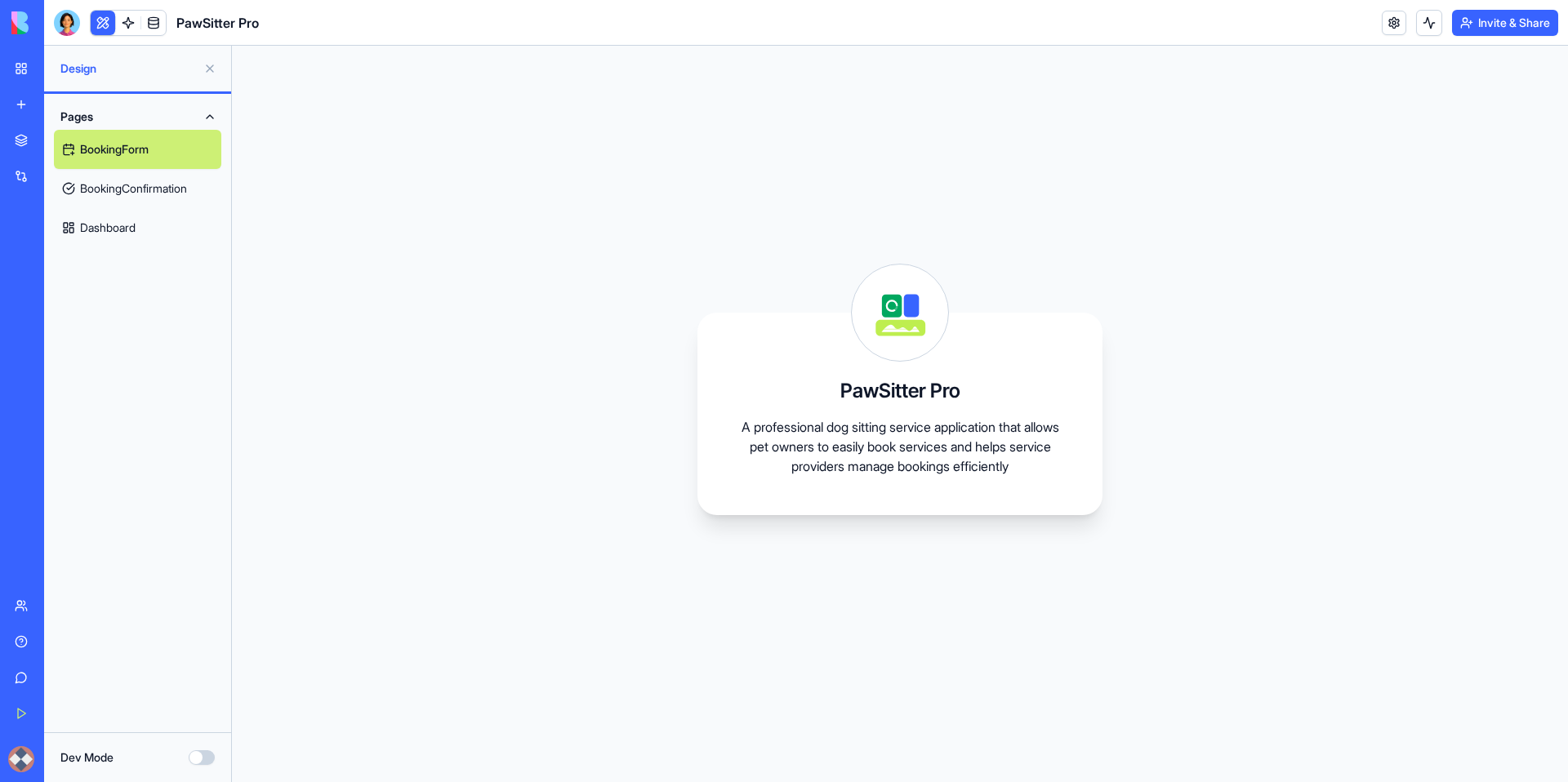
click at [212, 761] on button "Dev Mode" at bounding box center [201, 758] width 26 height 15
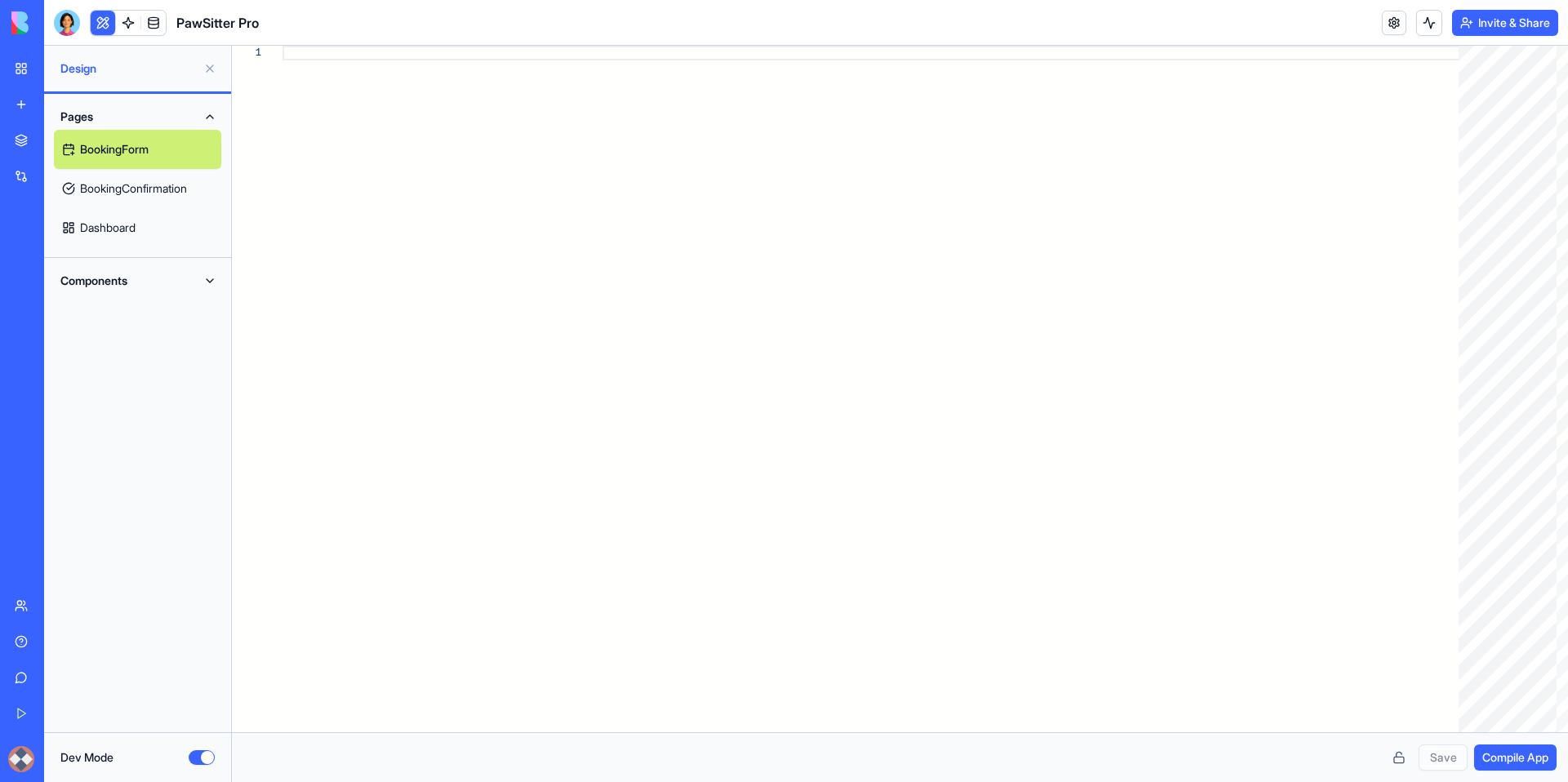
click at [193, 760] on button "Dev Mode" at bounding box center [201, 758] width 26 height 15
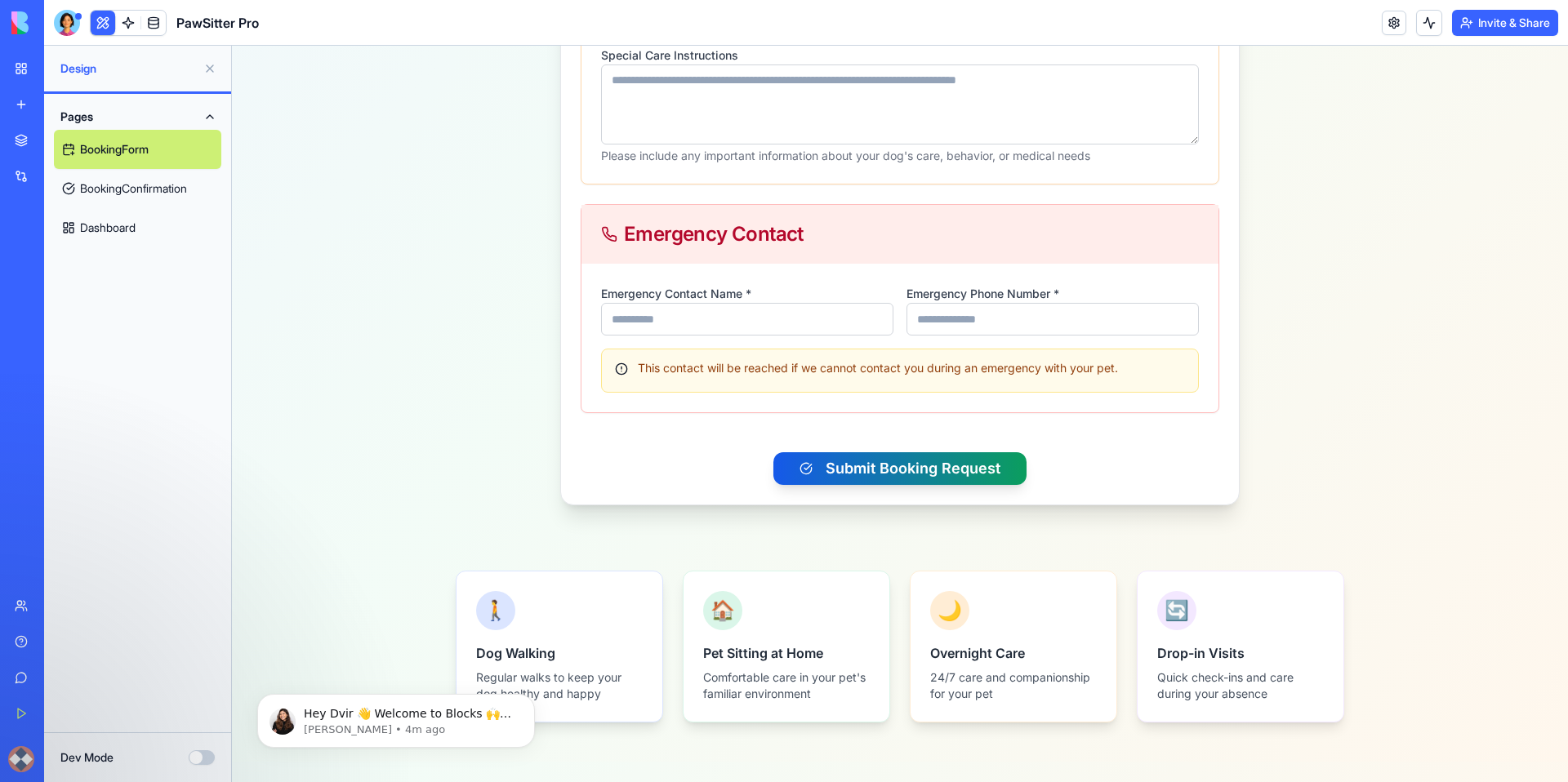
scroll to position [1042, 0]
click at [534, 702] on button "Dismiss notification" at bounding box center [530, 699] width 21 height 21
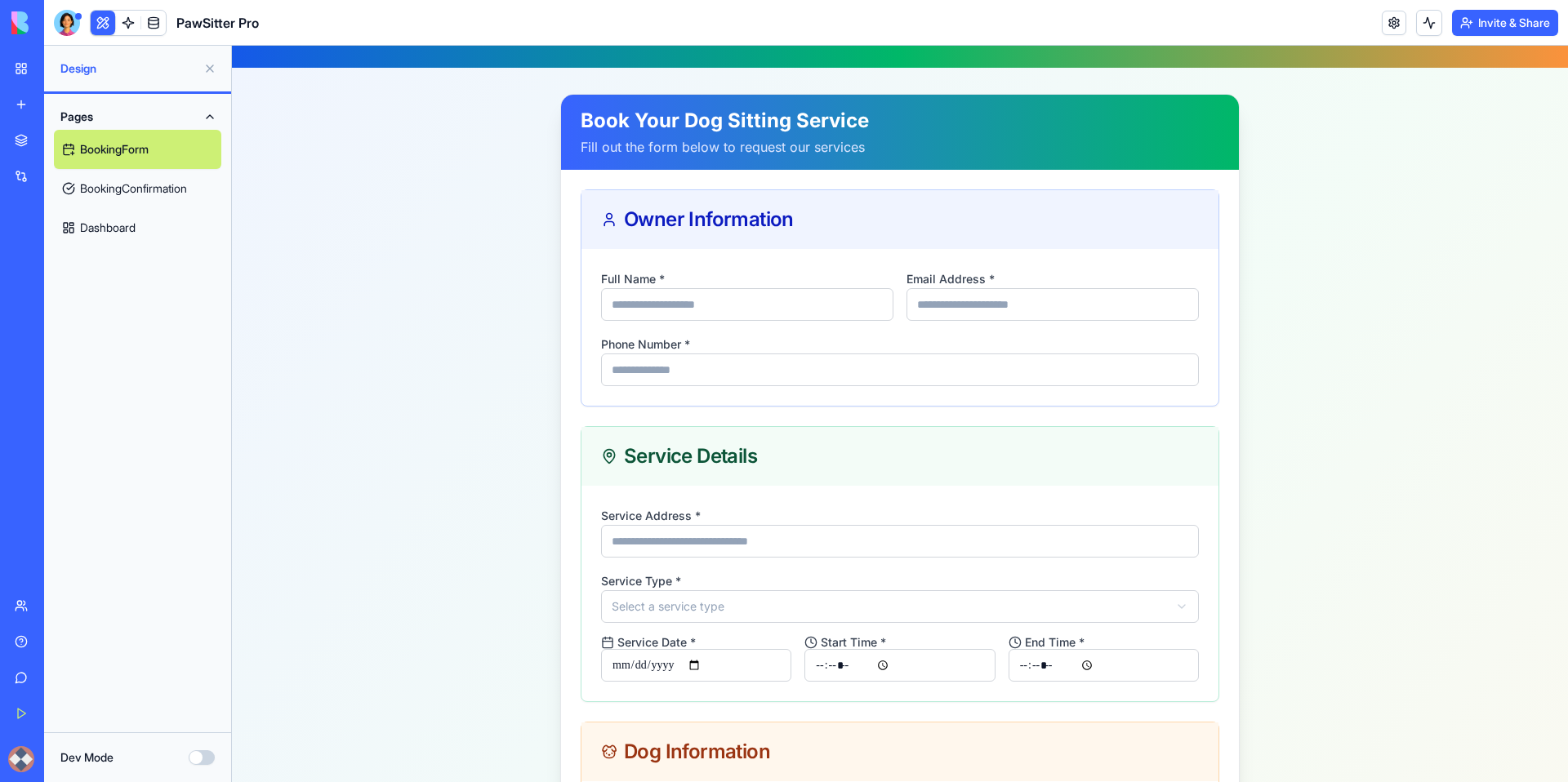
scroll to position [0, 0]
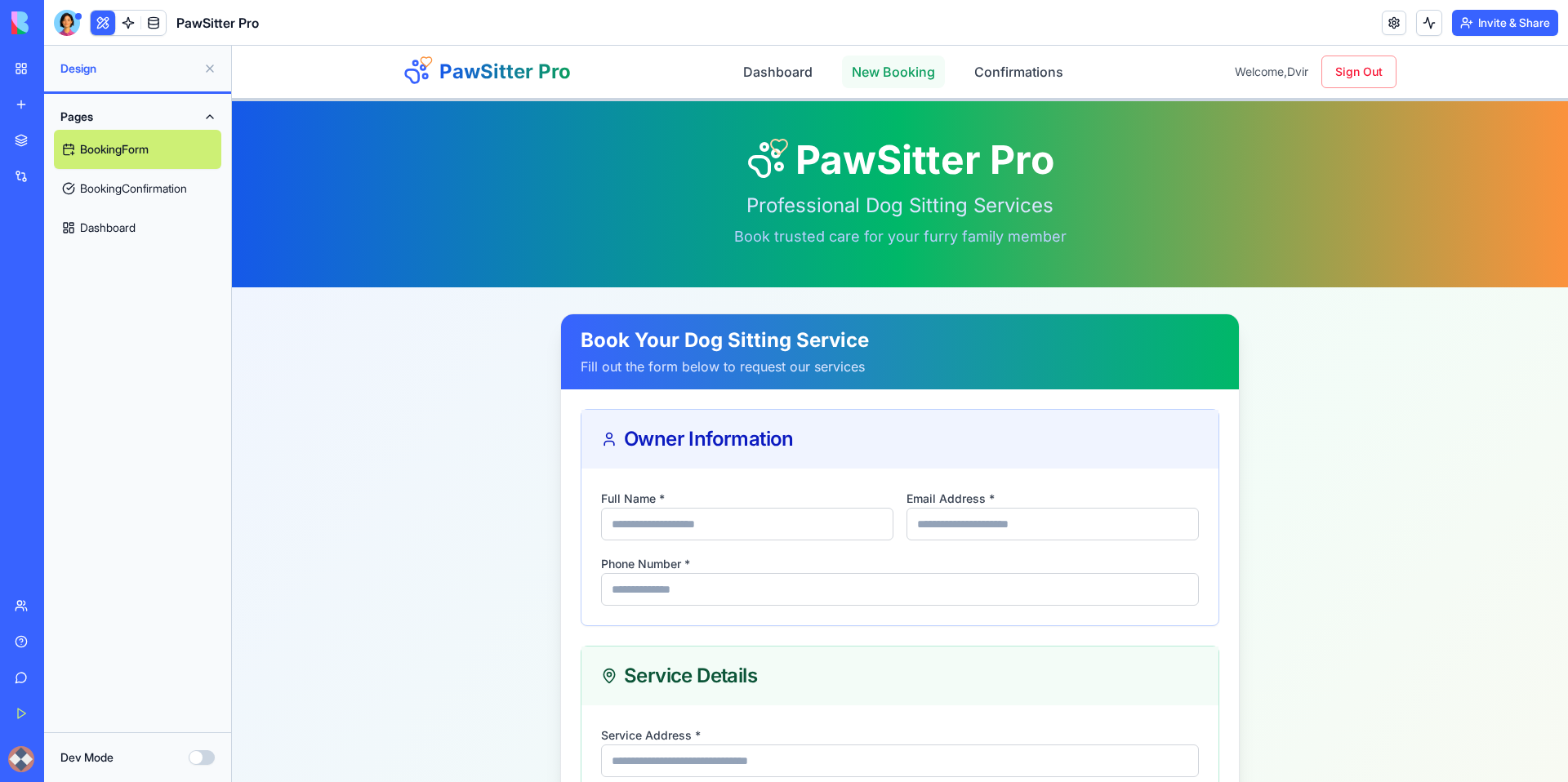
click at [879, 75] on link "New Booking" at bounding box center [892, 71] width 103 height 32
click at [794, 72] on link "Dashboard" at bounding box center [777, 71] width 89 height 32
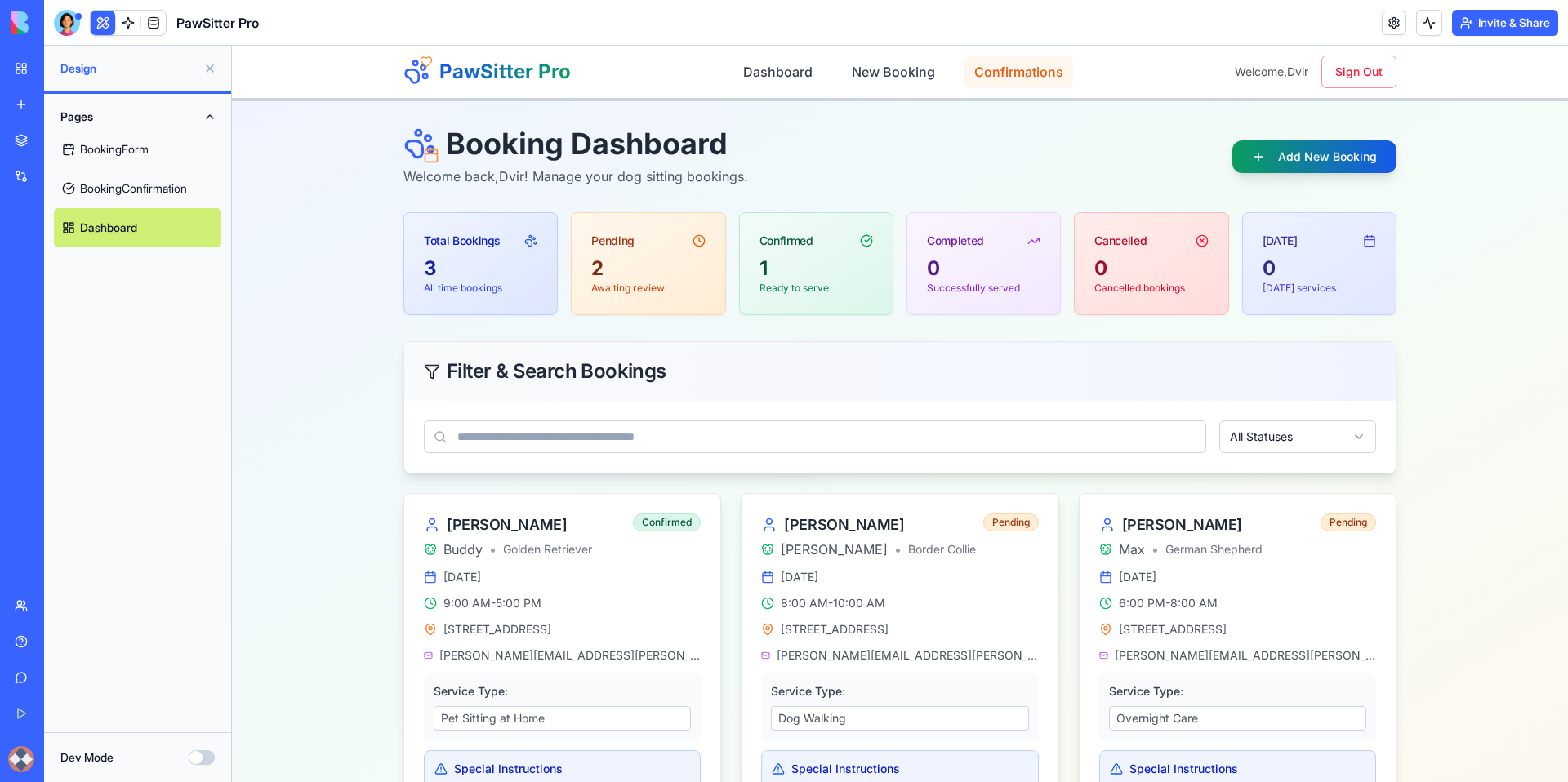
click at [1010, 77] on link "Confirmations" at bounding box center [1018, 71] width 108 height 32
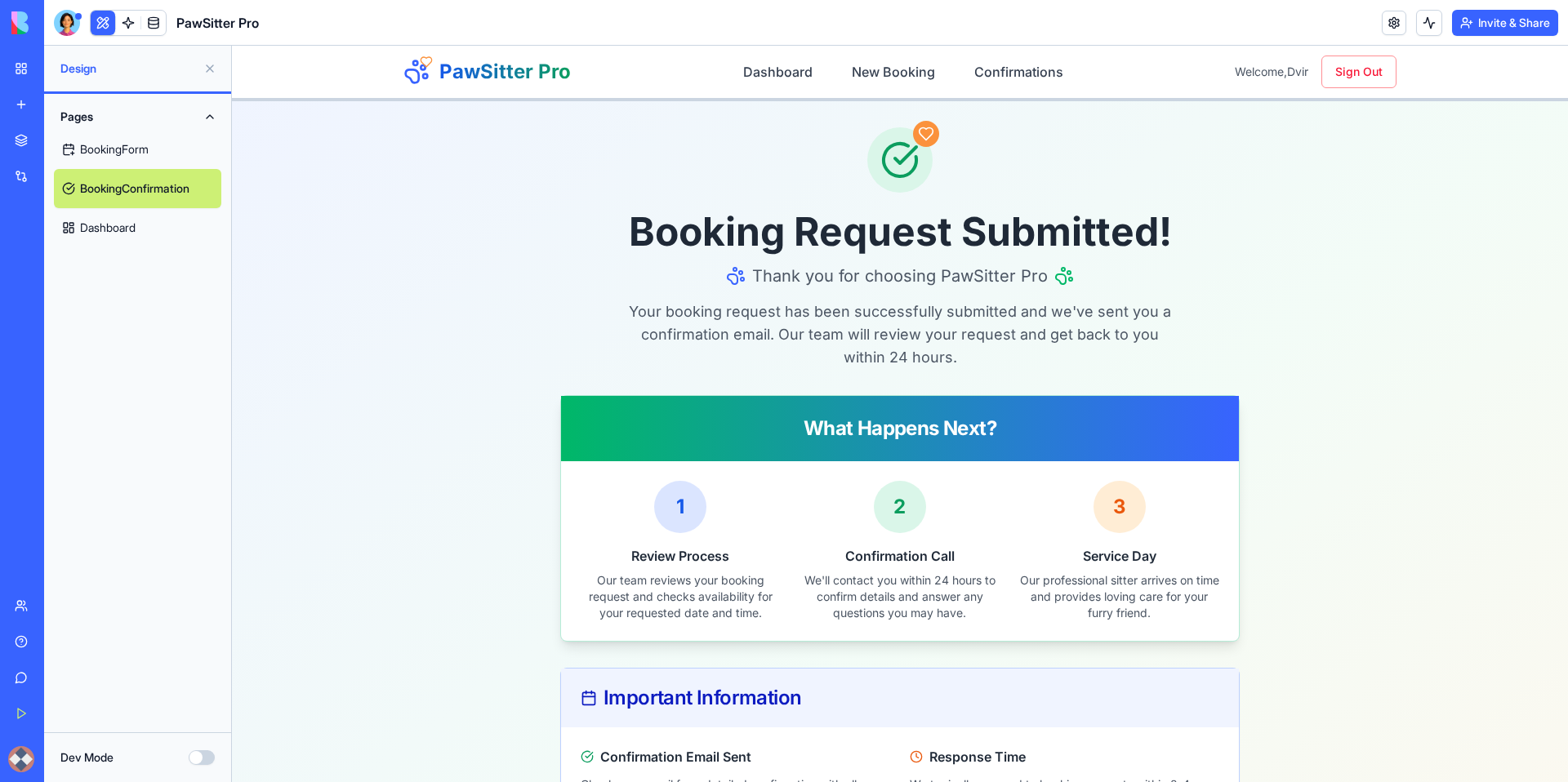
click at [95, 228] on link "Dashboard" at bounding box center [137, 227] width 167 height 39
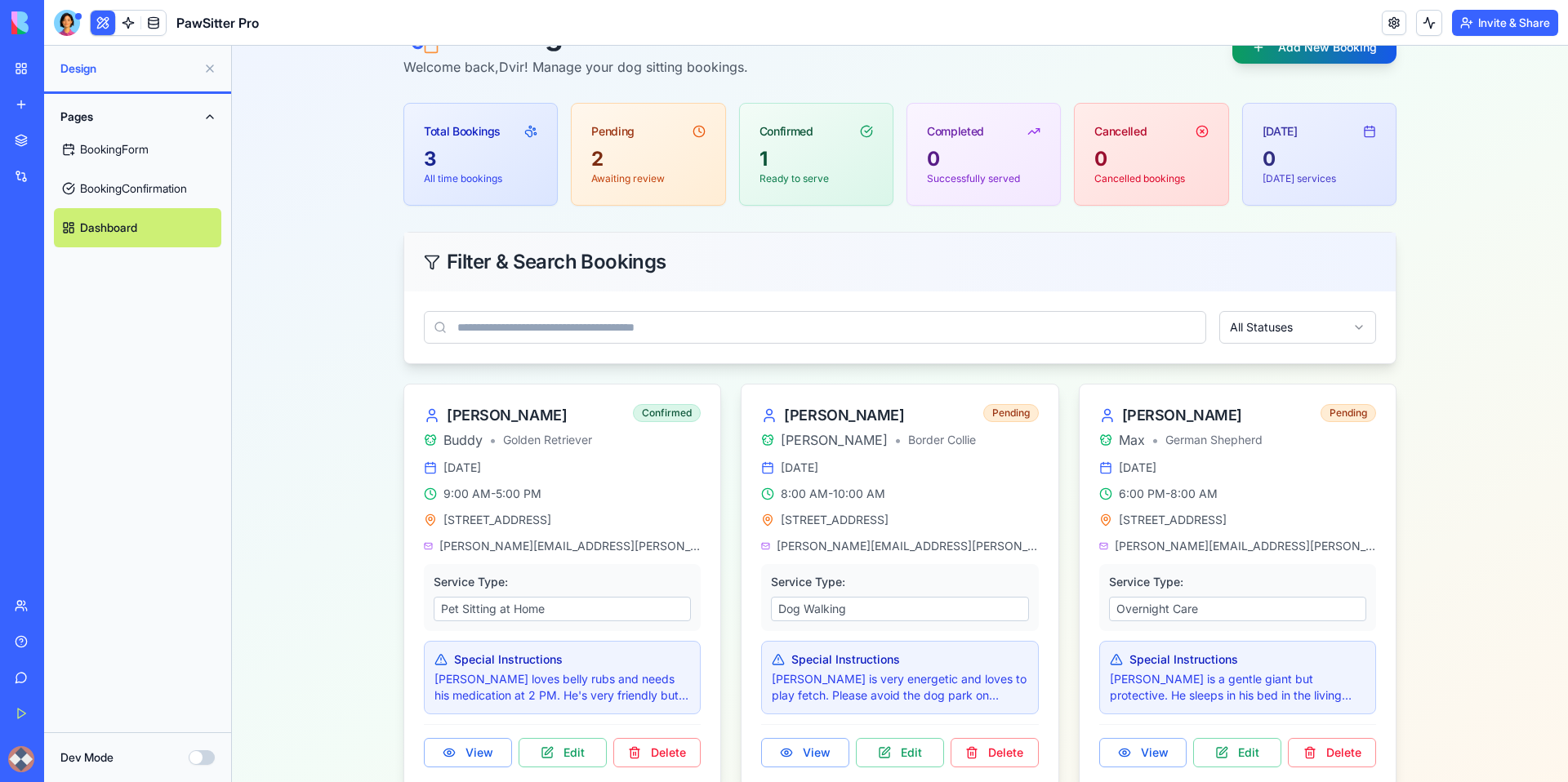
scroll to position [302, 0]
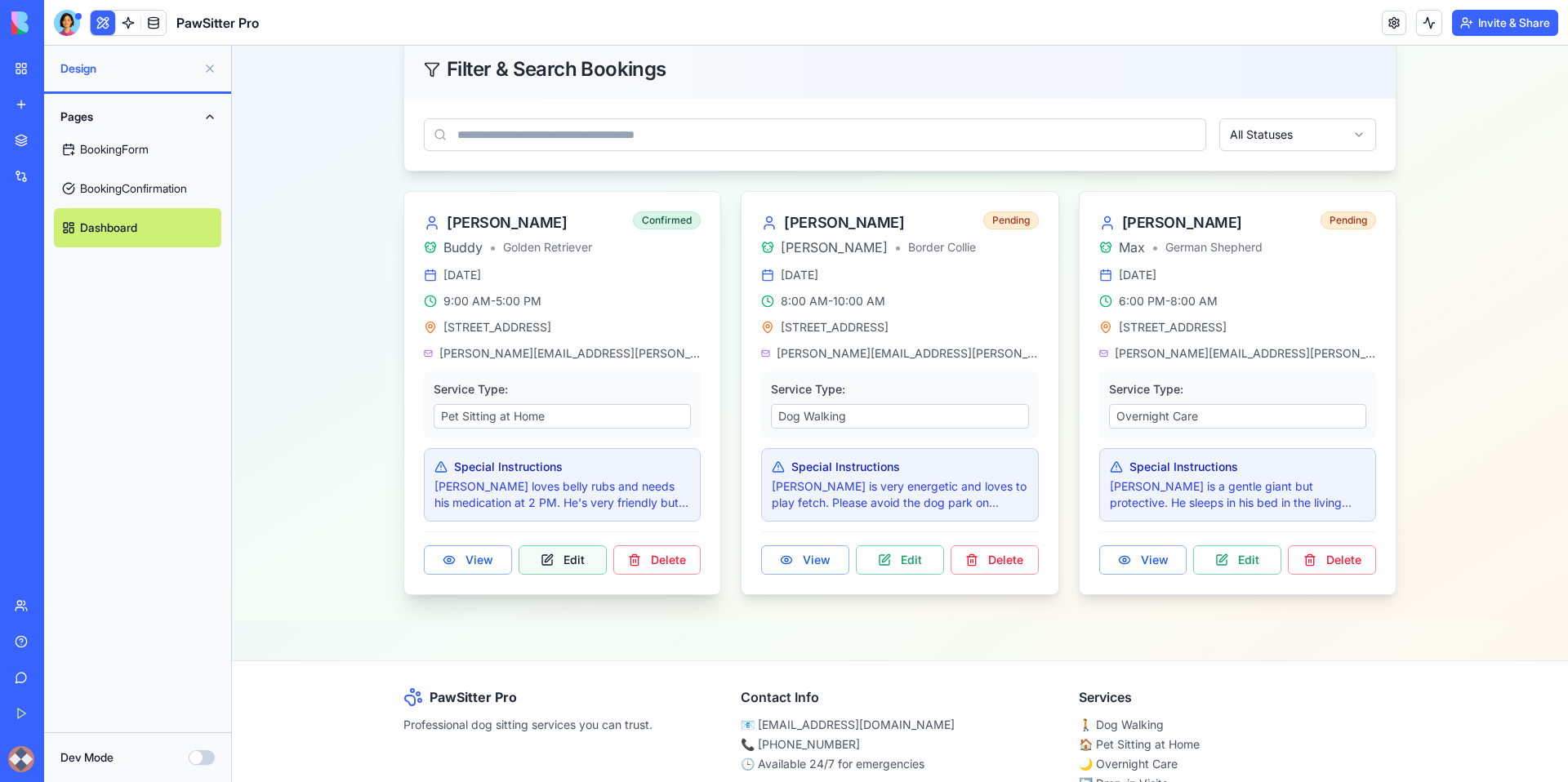
click at [577, 552] on button "Edit" at bounding box center [562, 560] width 88 height 29
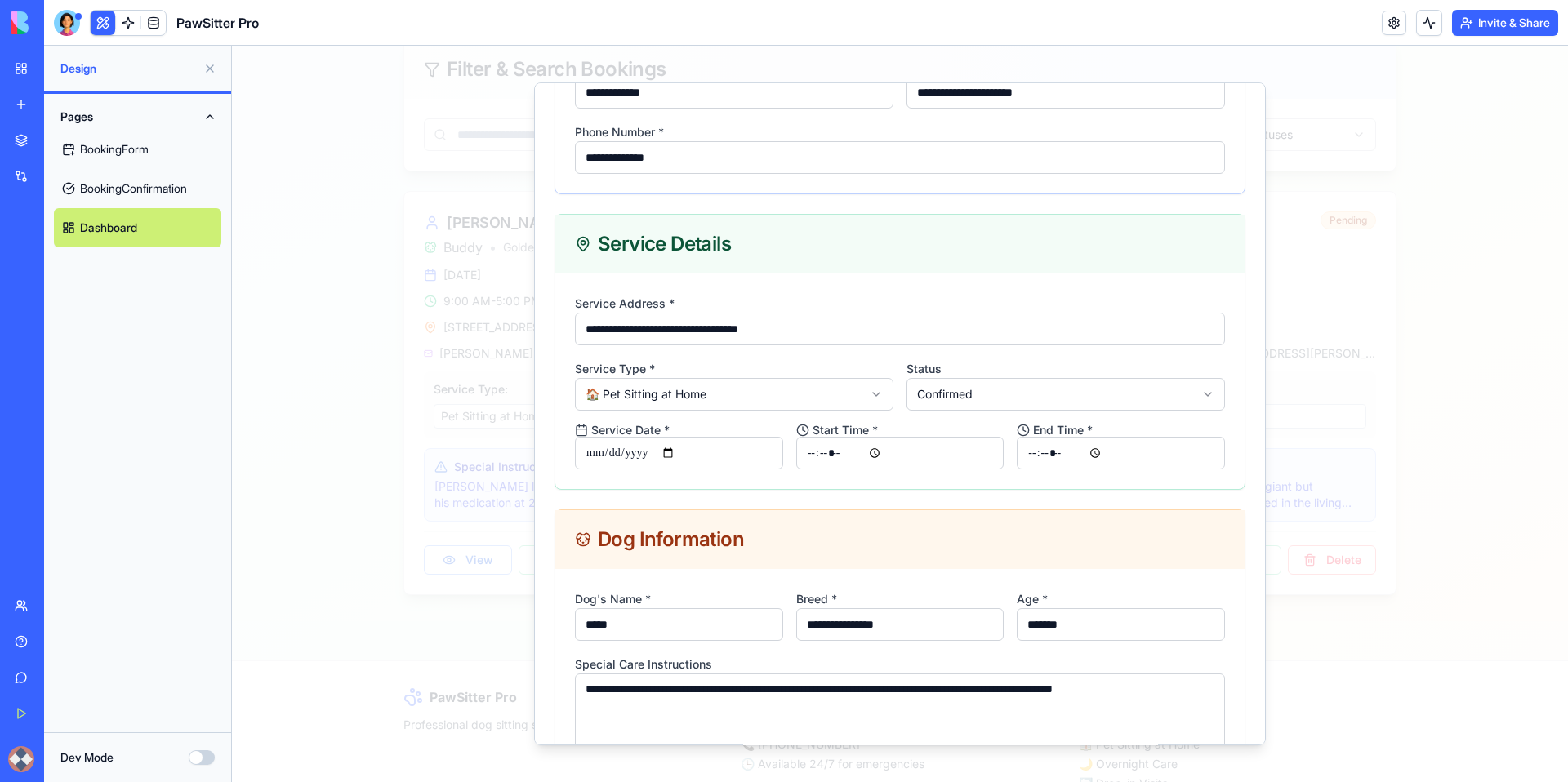
scroll to position [0, 0]
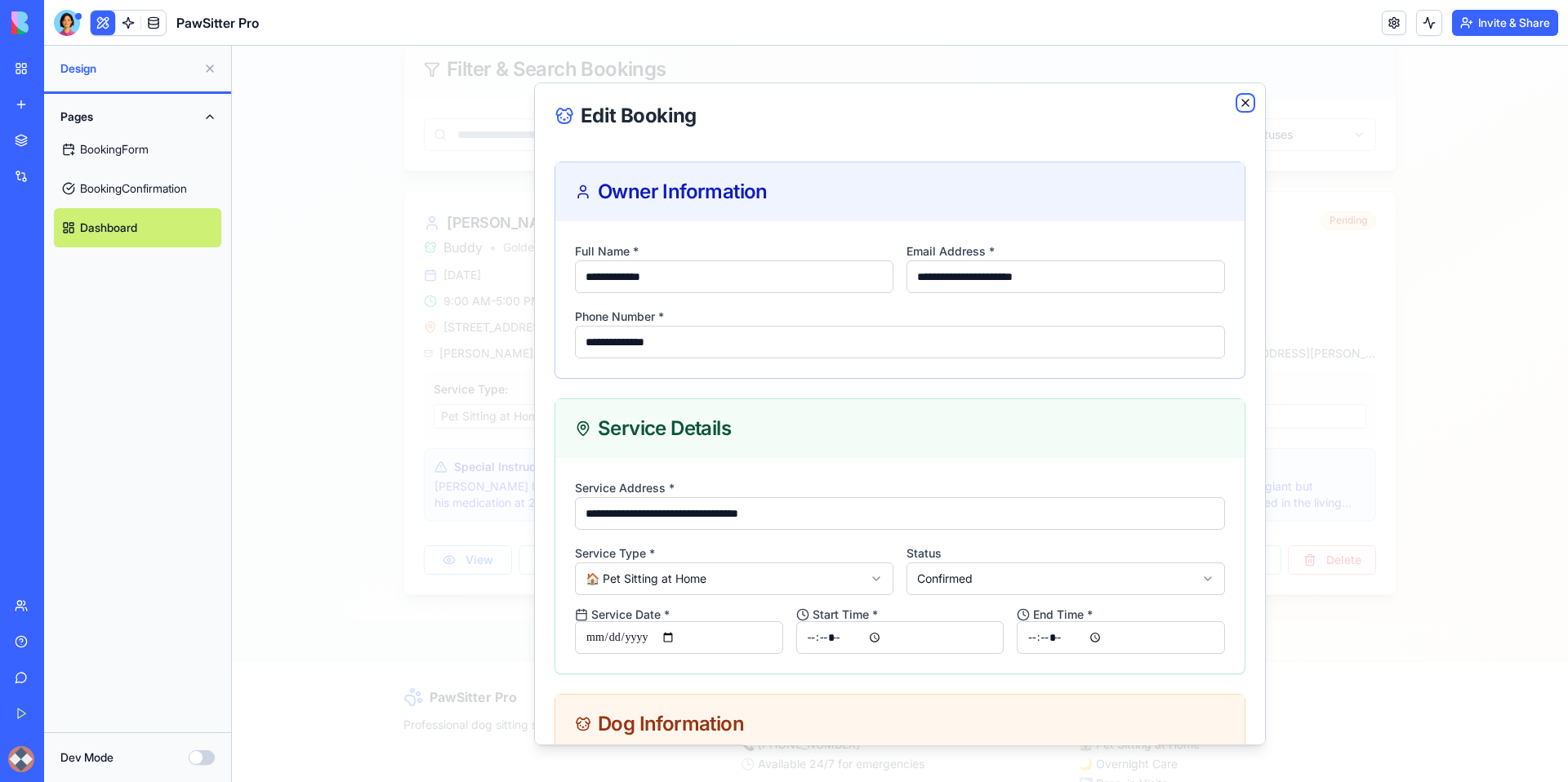
click at [1246, 103] on icon "button" at bounding box center [1245, 103] width 7 height 7
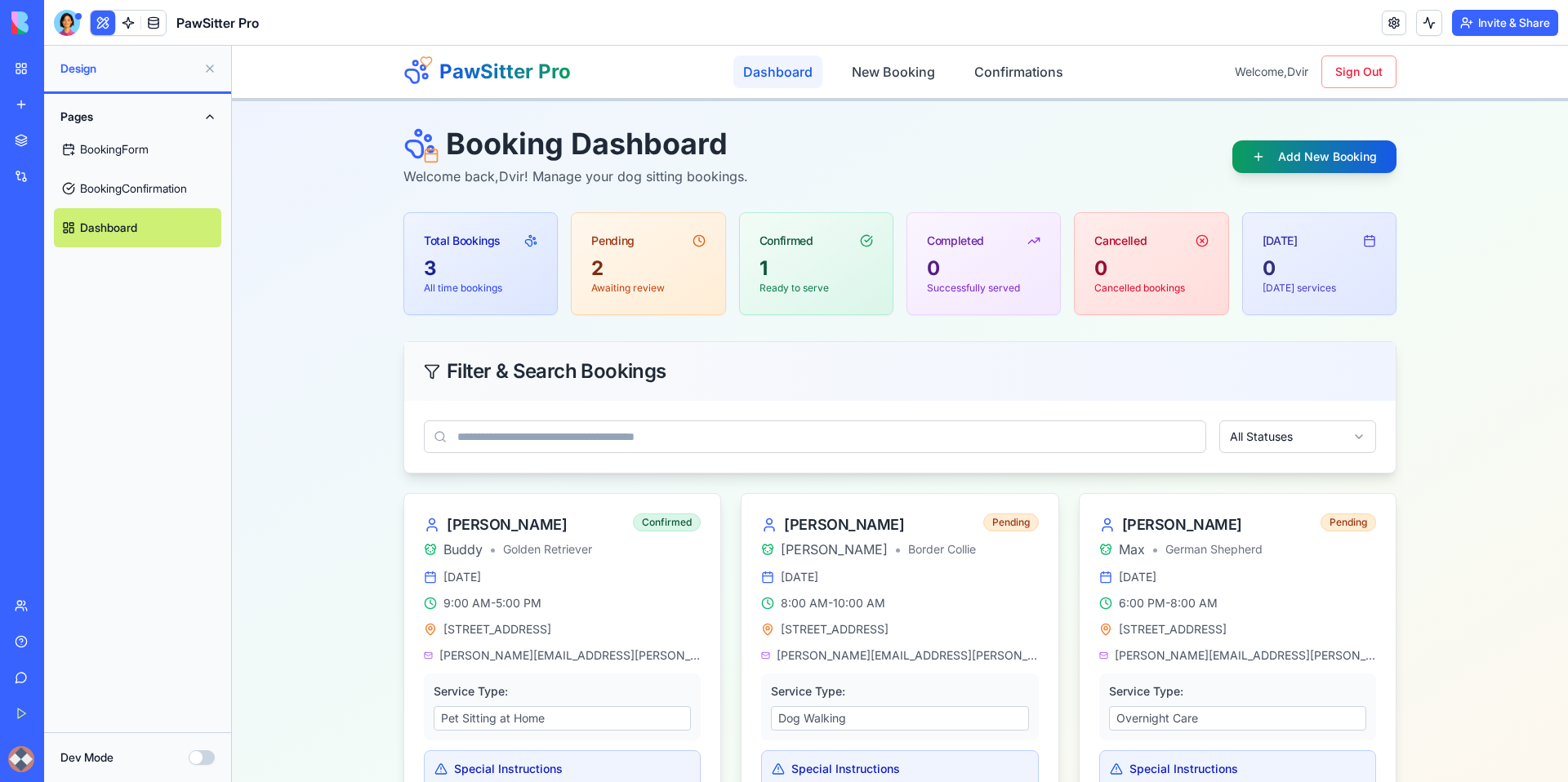
click at [771, 77] on link "Dashboard" at bounding box center [777, 71] width 89 height 32
click at [1316, 143] on button "Add New Booking" at bounding box center [1314, 156] width 172 height 34
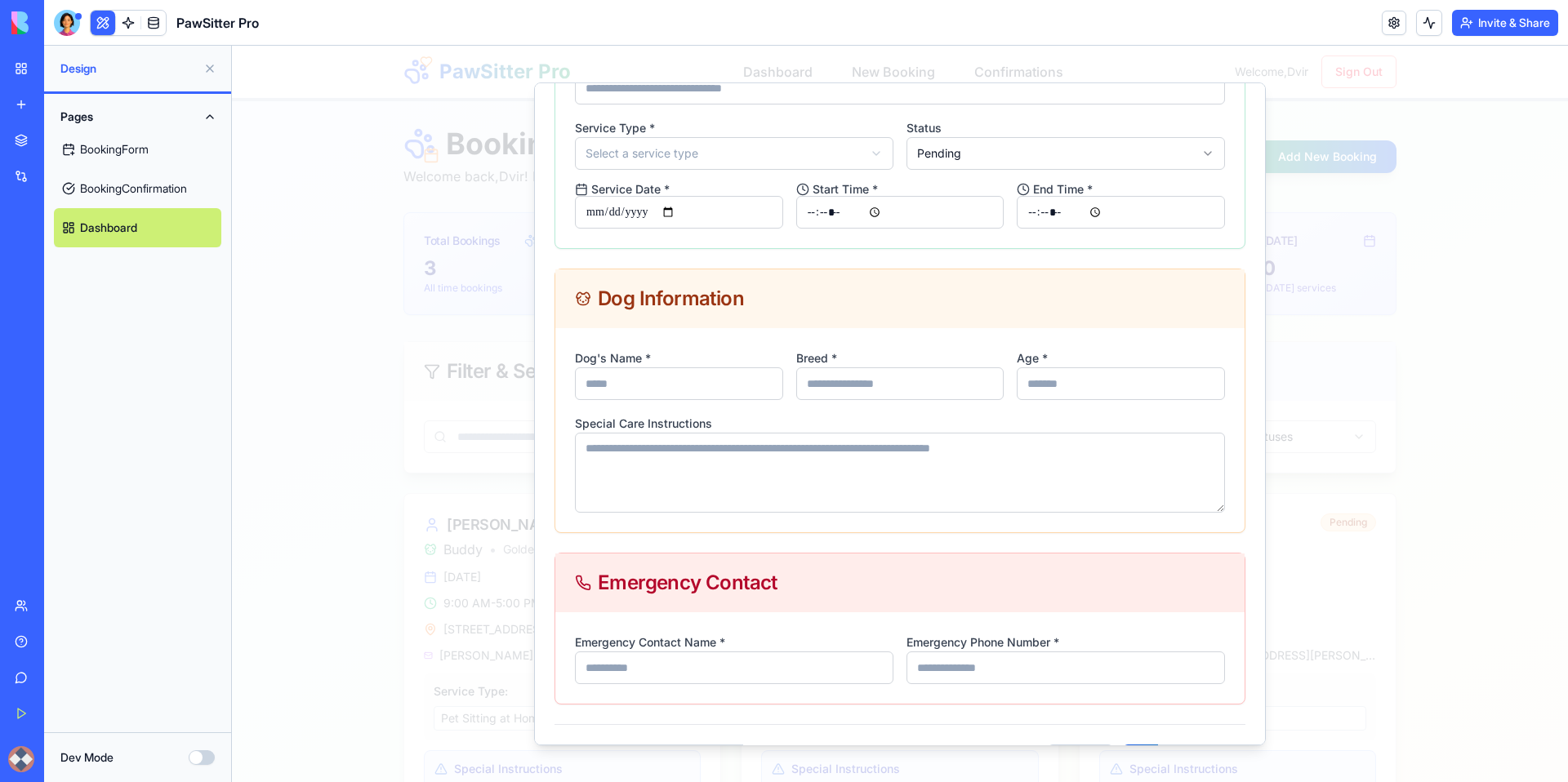
scroll to position [477, 0]
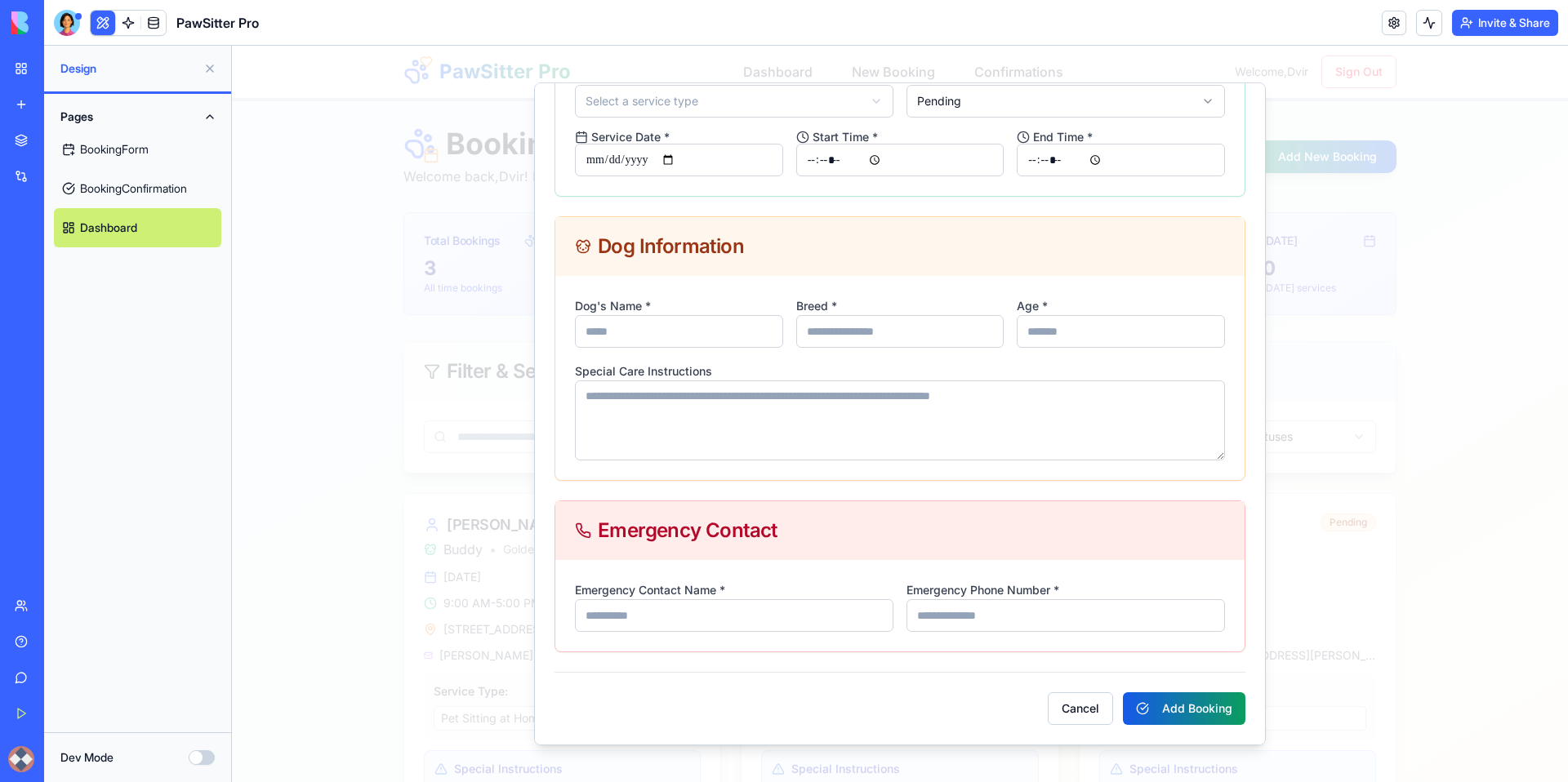
click at [246, 350] on div at bounding box center [900, 414] width 1336 height 736
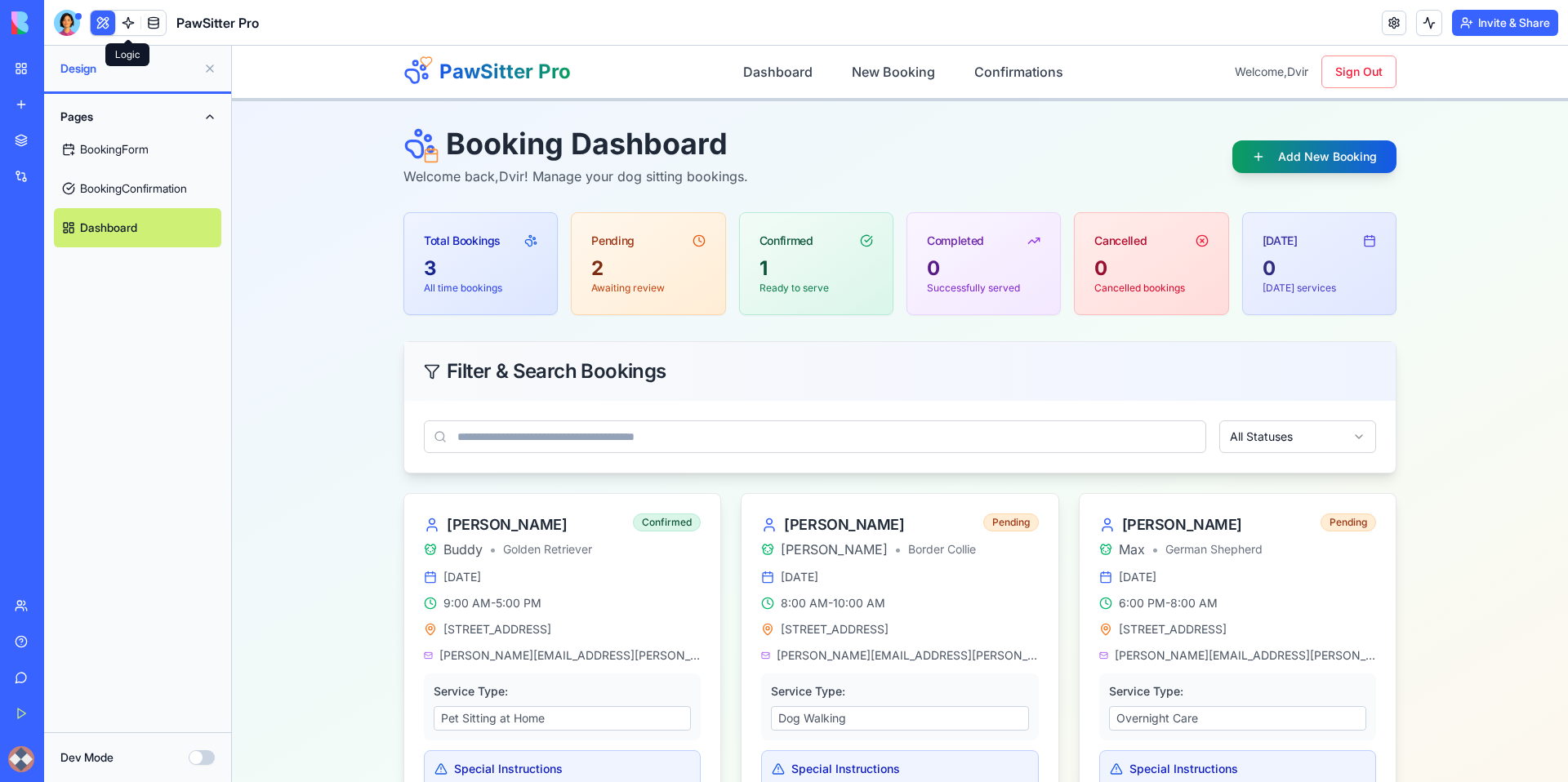
click at [128, 22] on span at bounding box center [128, 22] width 46 height 46
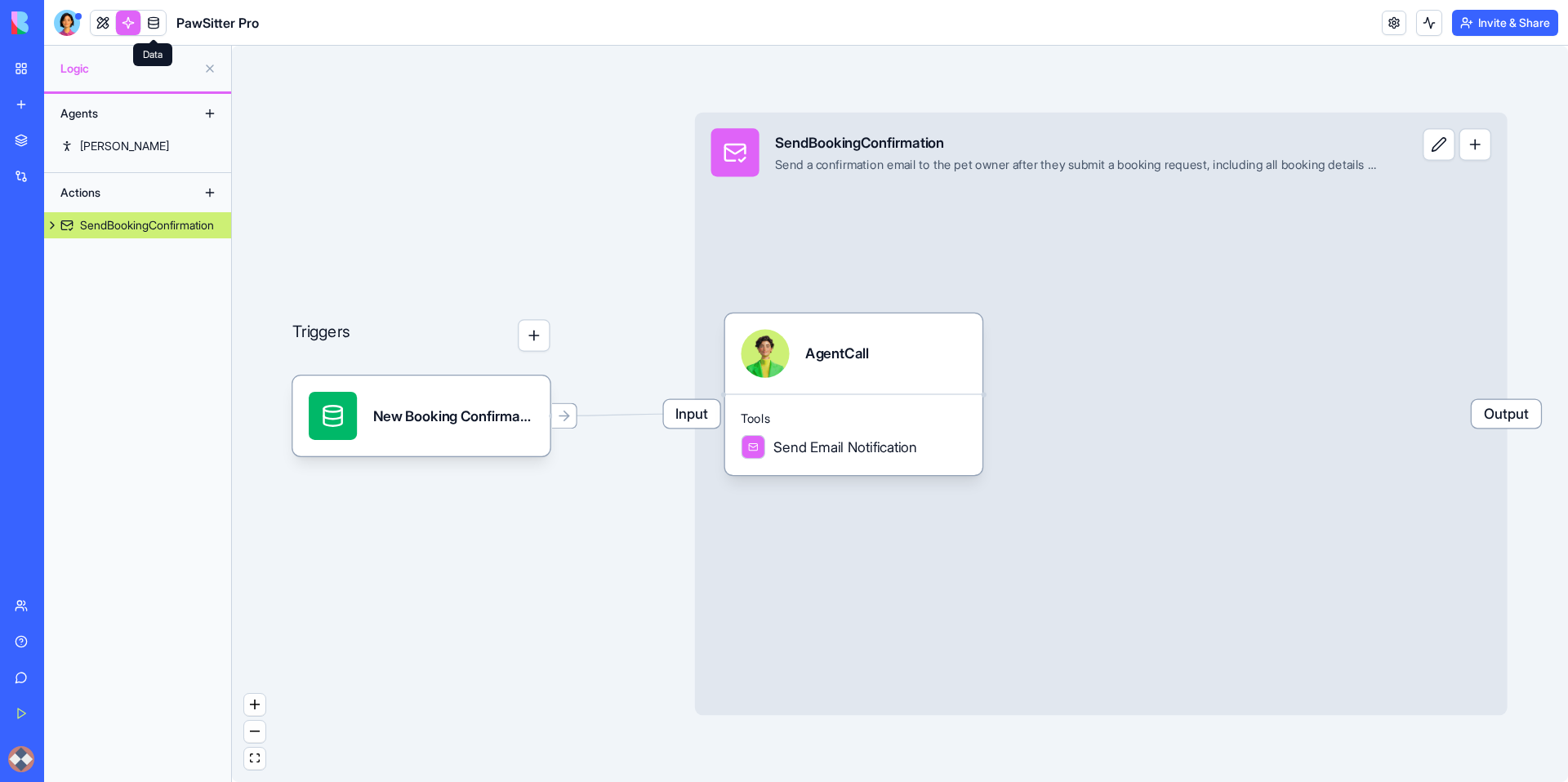
click at [155, 22] on span at bounding box center [153, 22] width 46 height 46
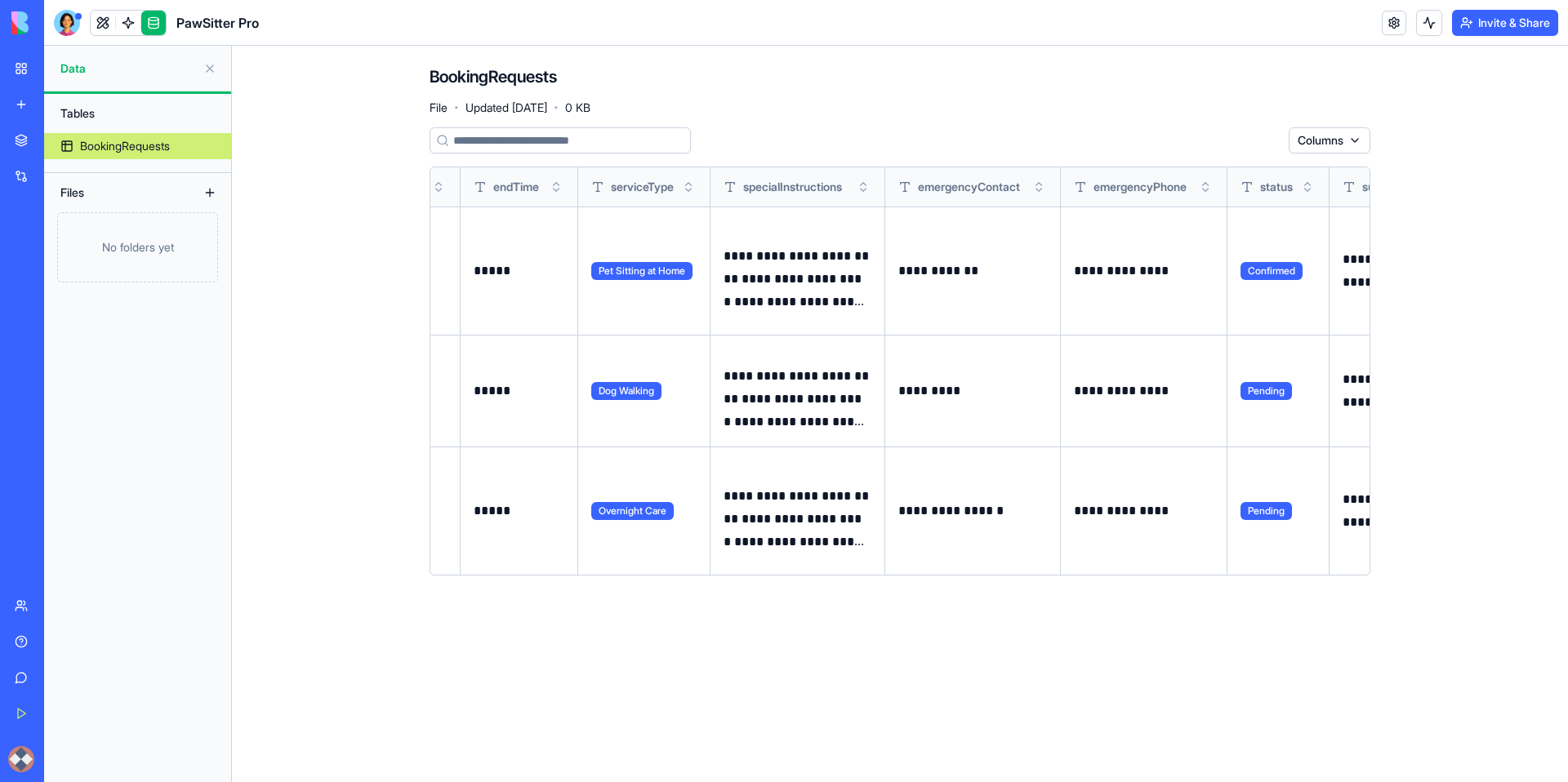
scroll to position [0, 1281]
